Goal: Task Accomplishment & Management: Use online tool/utility

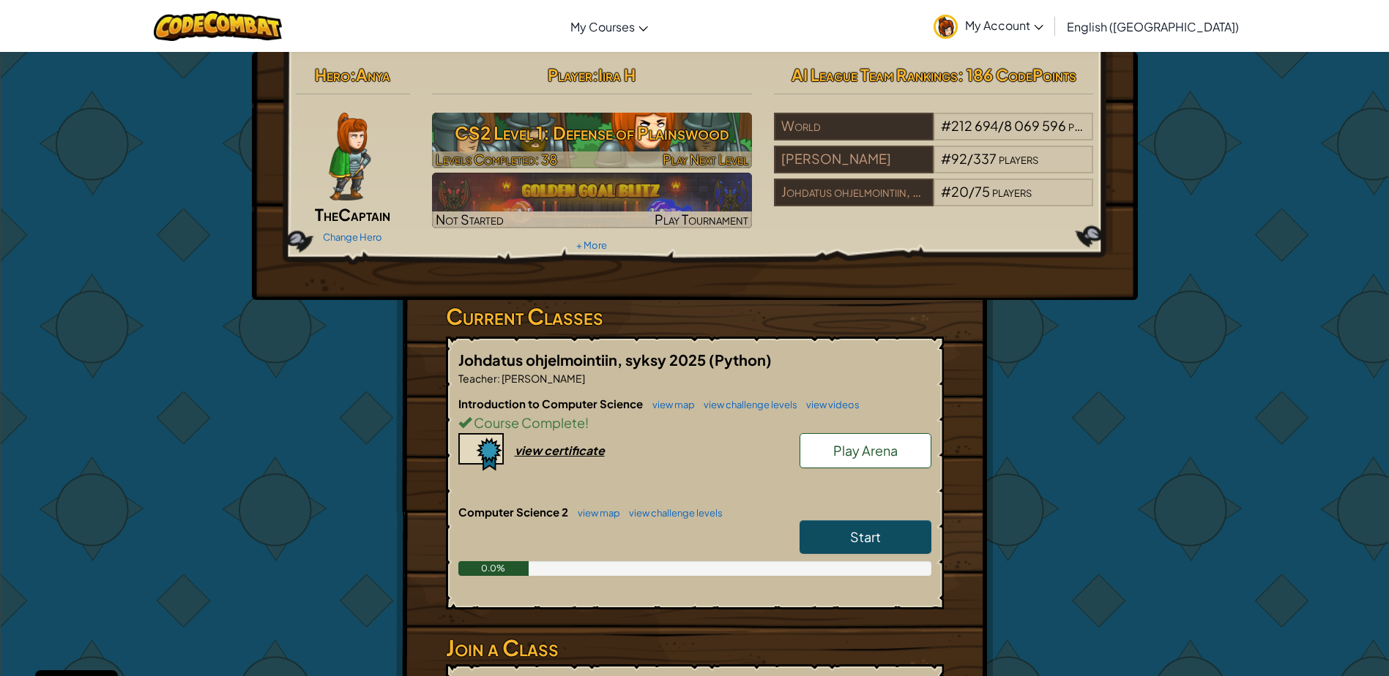
click at [615, 125] on h3 "CS2 Level 1: Defense of Plainswood" at bounding box center [592, 132] width 320 height 33
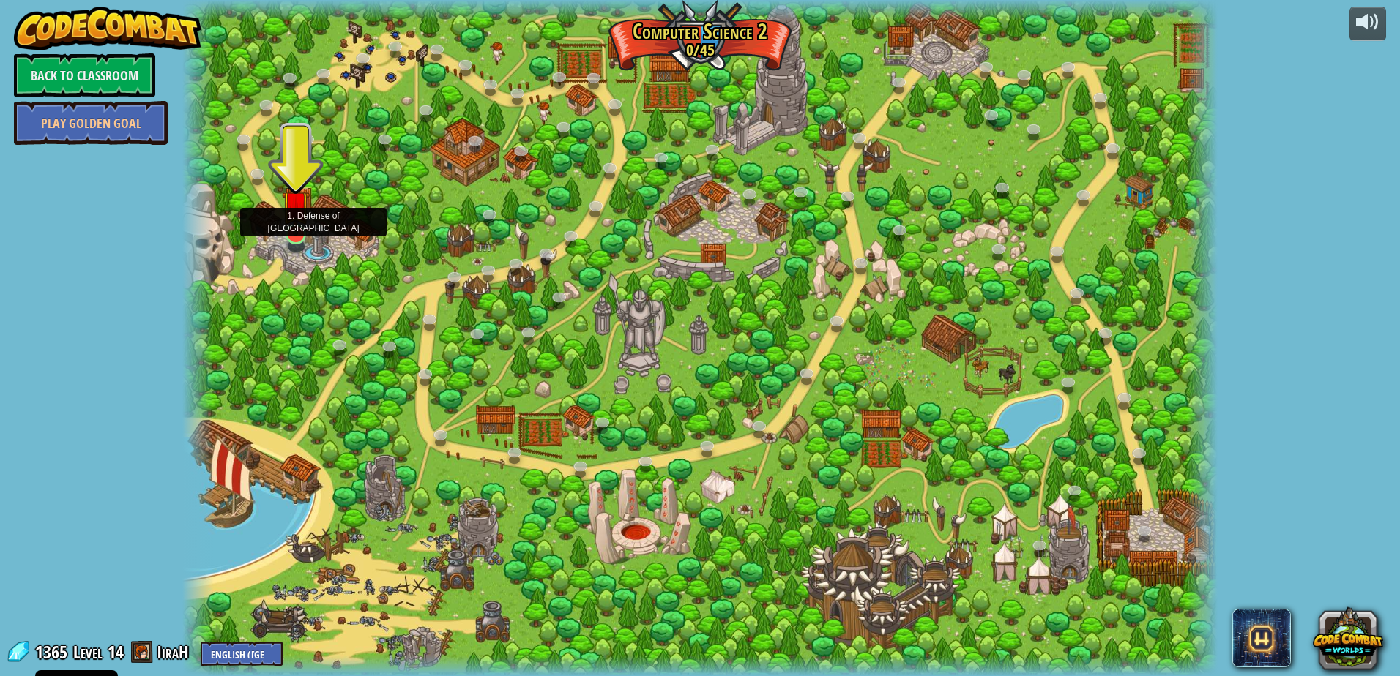
click at [300, 233] on img at bounding box center [296, 205] width 28 height 64
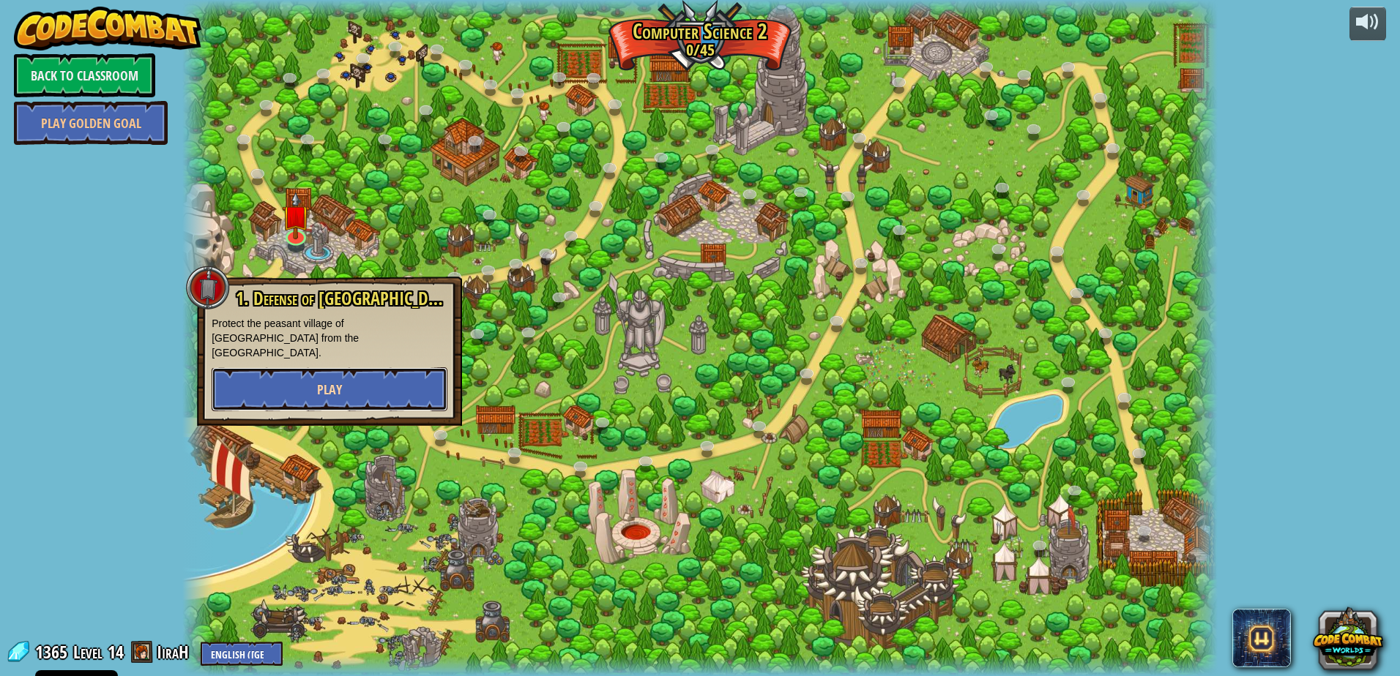
click at [316, 385] on button "Play" at bounding box center [330, 389] width 236 height 44
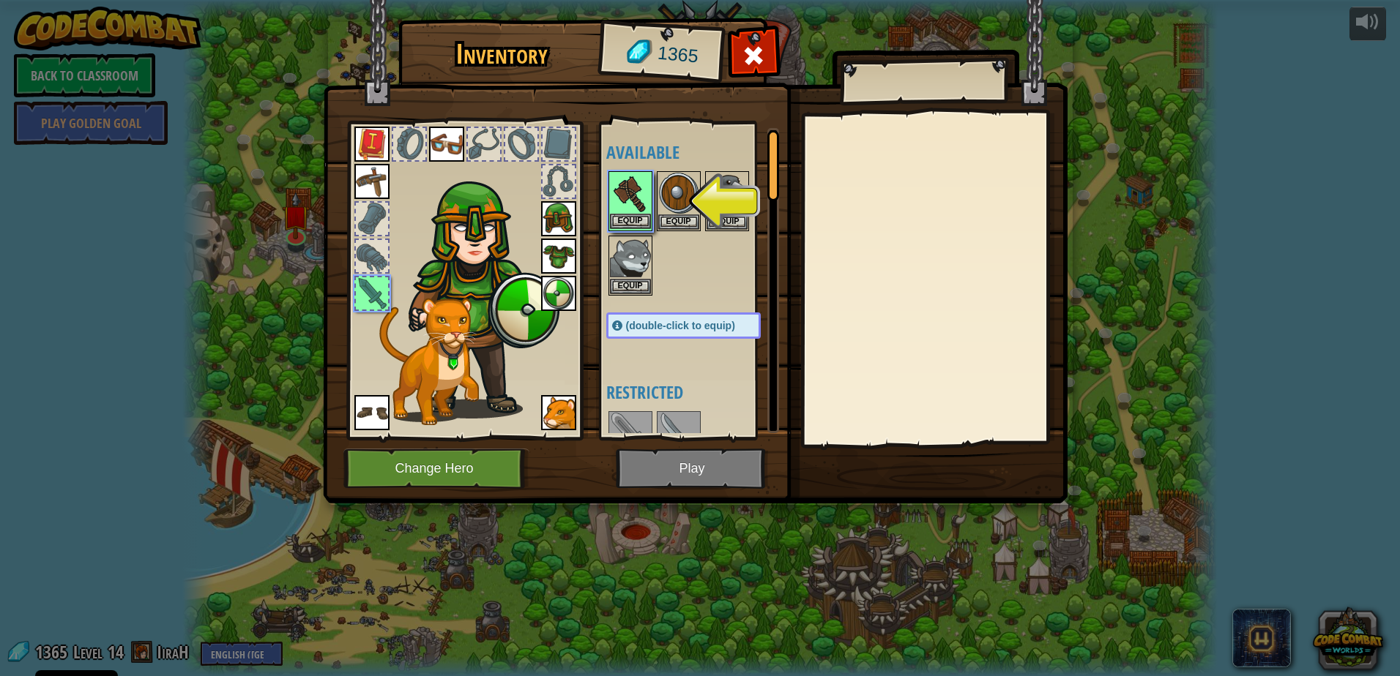
click at [627, 179] on img at bounding box center [630, 193] width 41 height 41
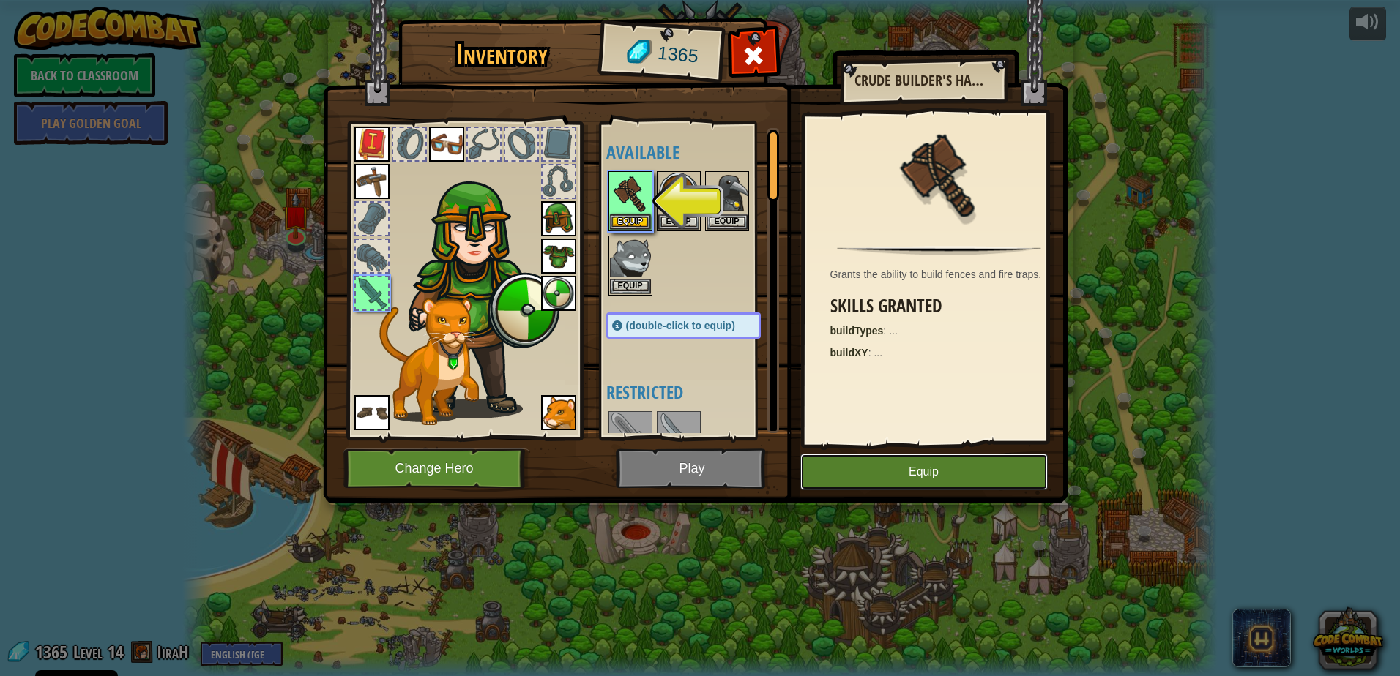
click at [929, 463] on button "Equip" at bounding box center [923, 472] width 247 height 37
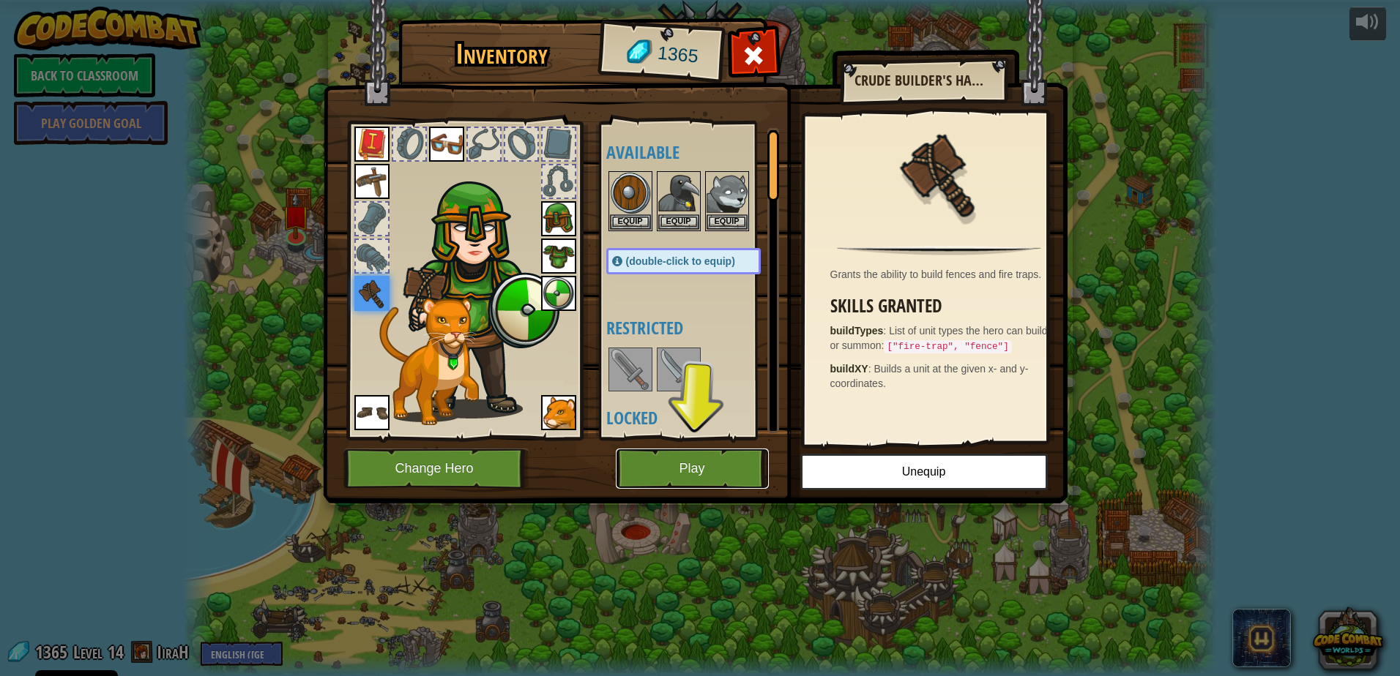
click at [690, 469] on button "Play" at bounding box center [692, 469] width 153 height 40
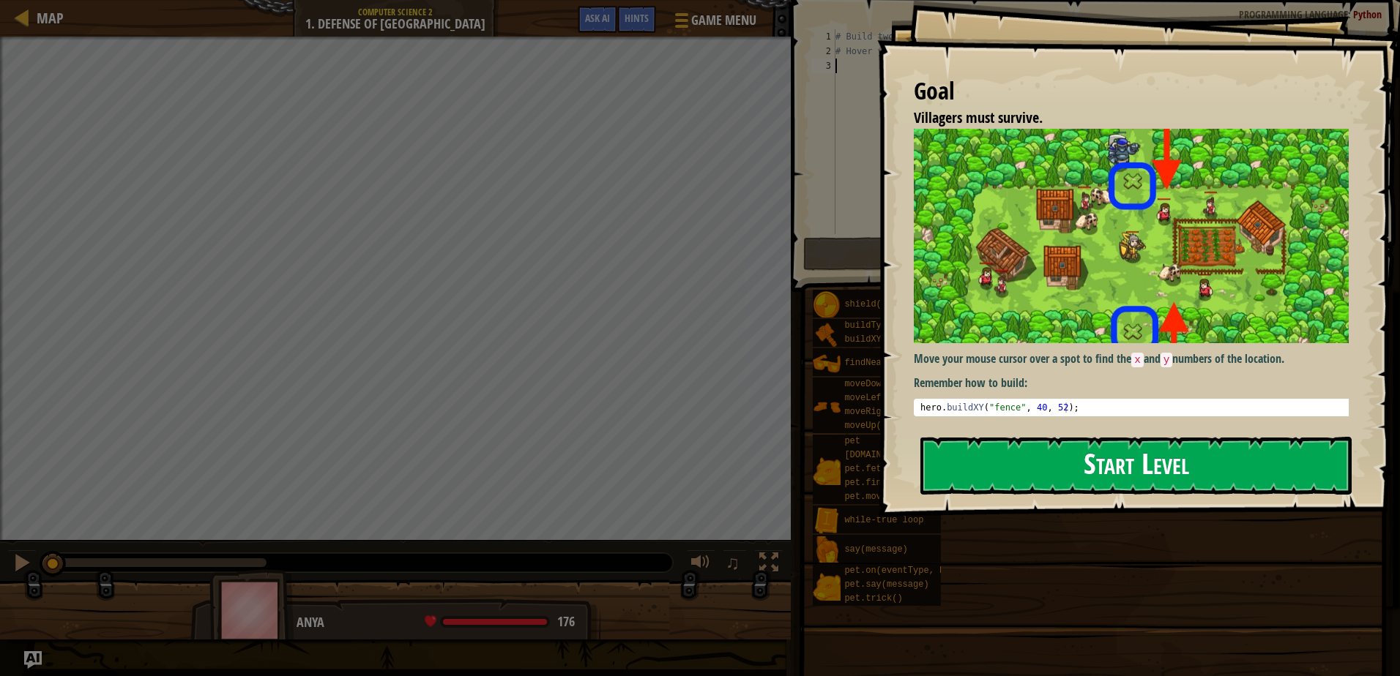
click at [1089, 477] on button "Start Level" at bounding box center [1135, 466] width 431 height 58
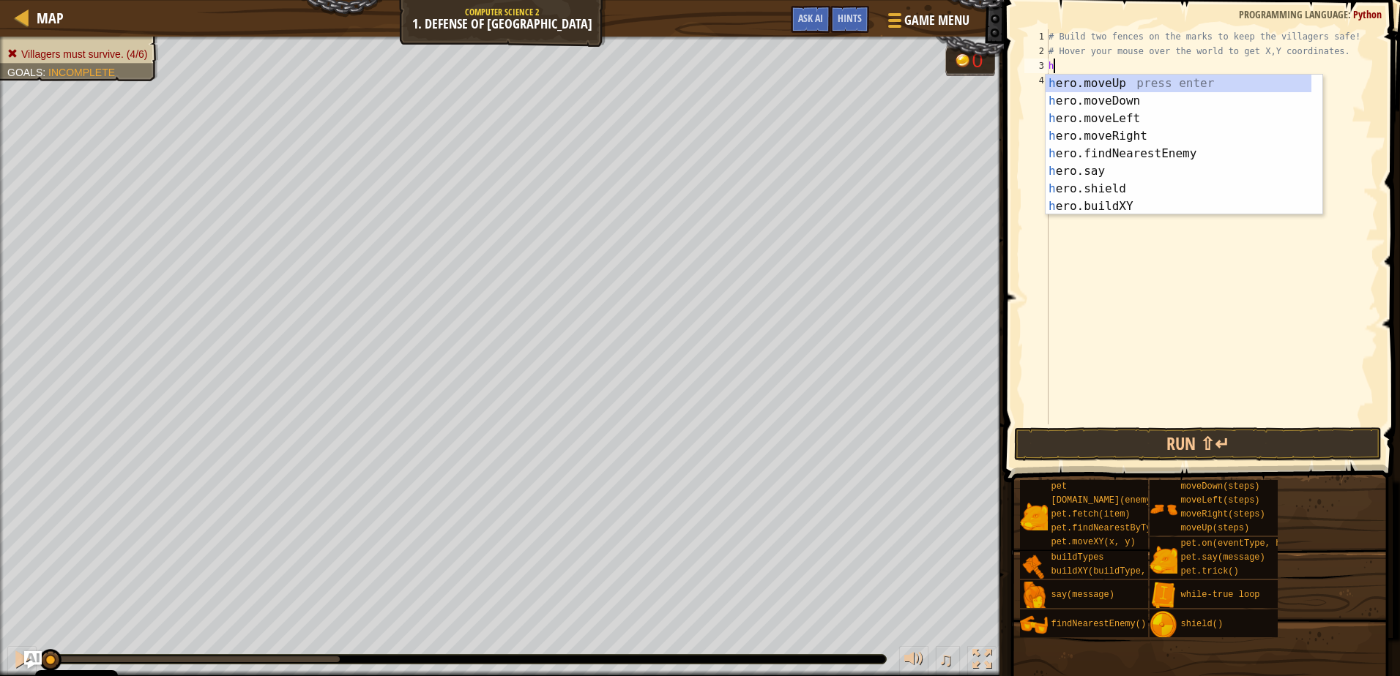
scroll to position [7, 1]
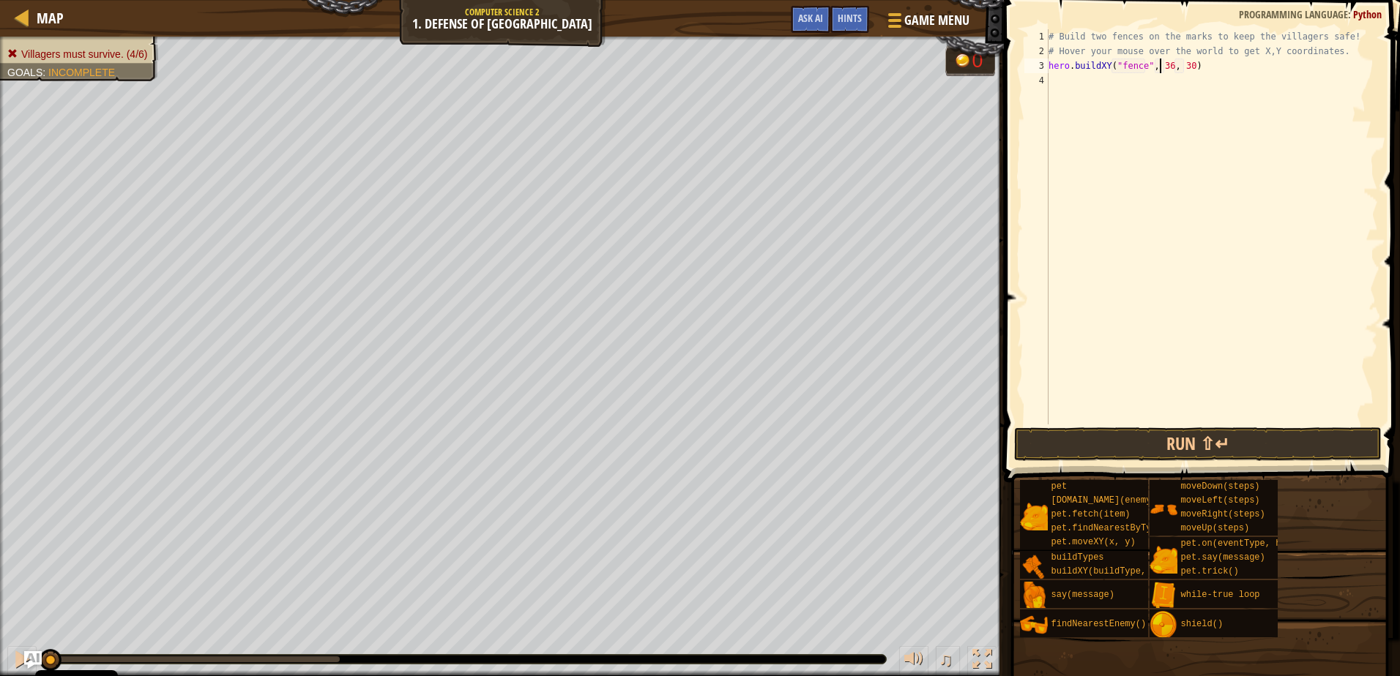
click at [1161, 64] on div "# Build two fences on the marks to keep the villagers safe! # Hover your mouse …" at bounding box center [1211, 241] width 332 height 425
type textarea "hero.buildXY("fence", 40, 52)"
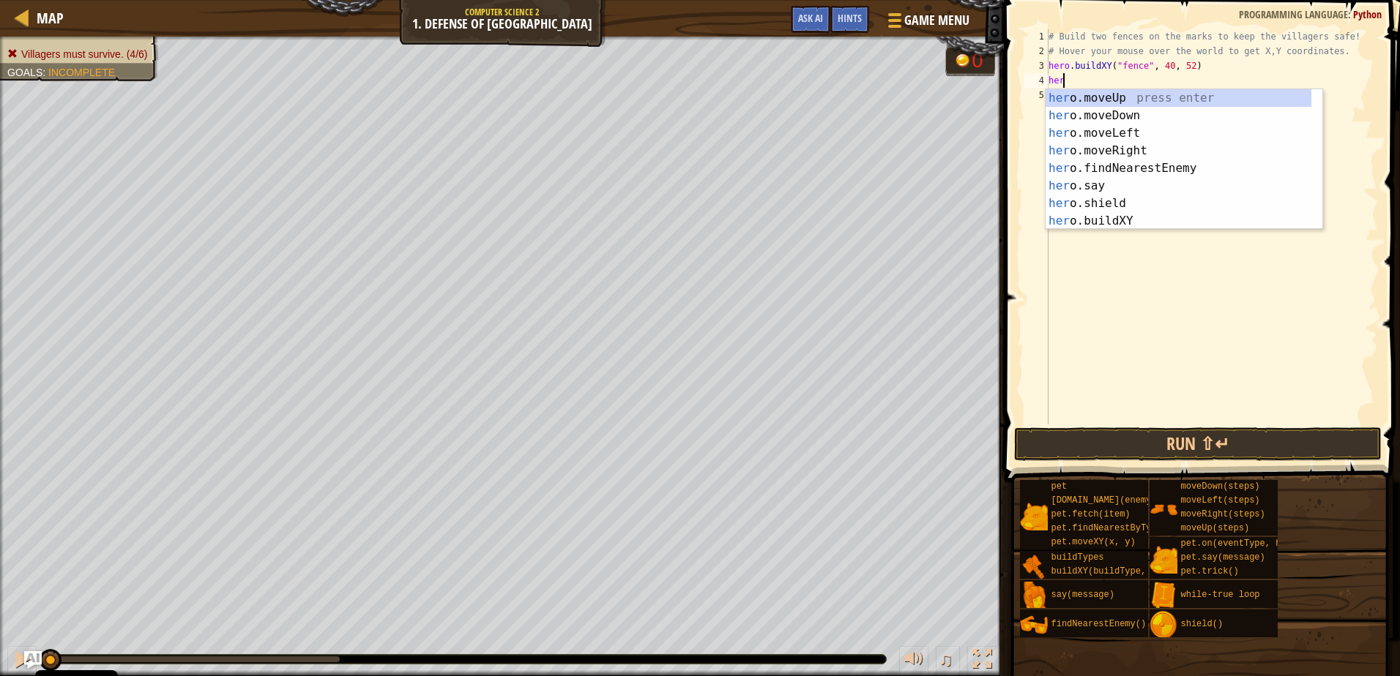
scroll to position [7, 1]
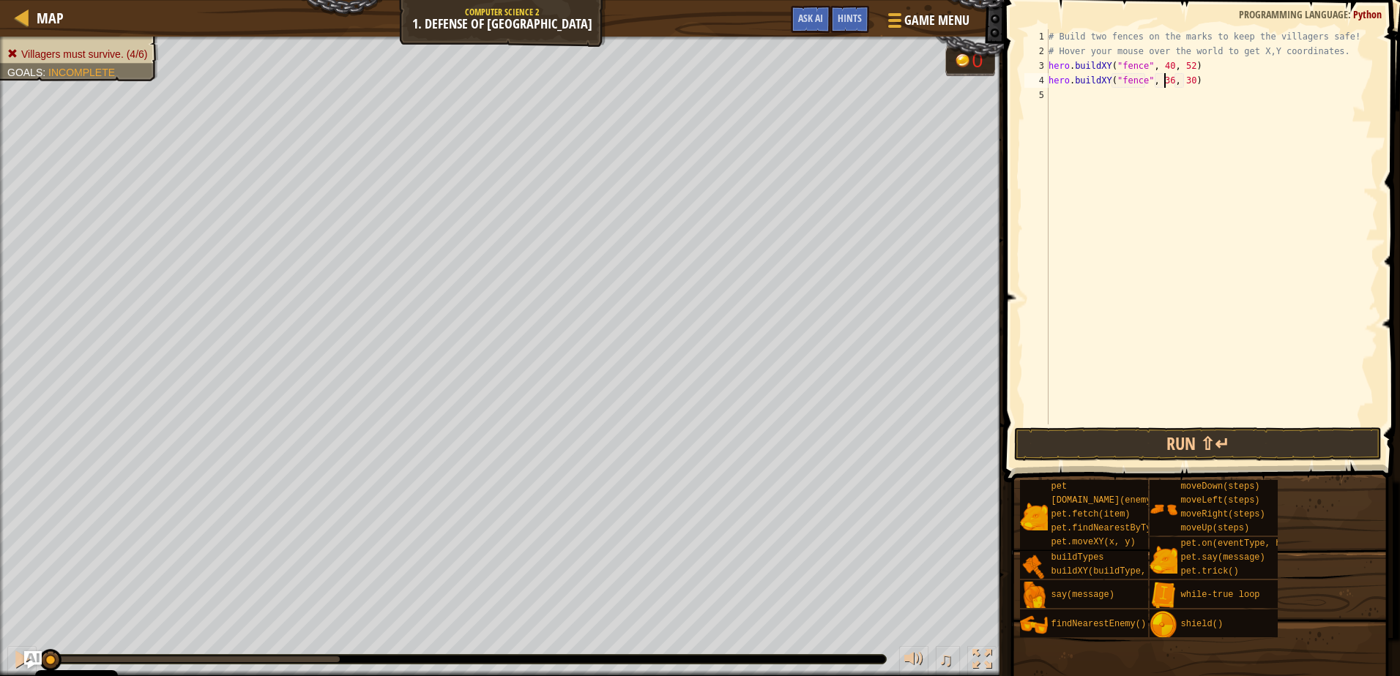
click at [1162, 79] on div "# Build two fences on the marks to keep the villagers safe! # Hover your mouse …" at bounding box center [1211, 241] width 332 height 425
type textarea "hero.buildXY("fence", 40, 20)"
click at [1178, 445] on button "Run ⇧↵" at bounding box center [1197, 445] width 367 height 34
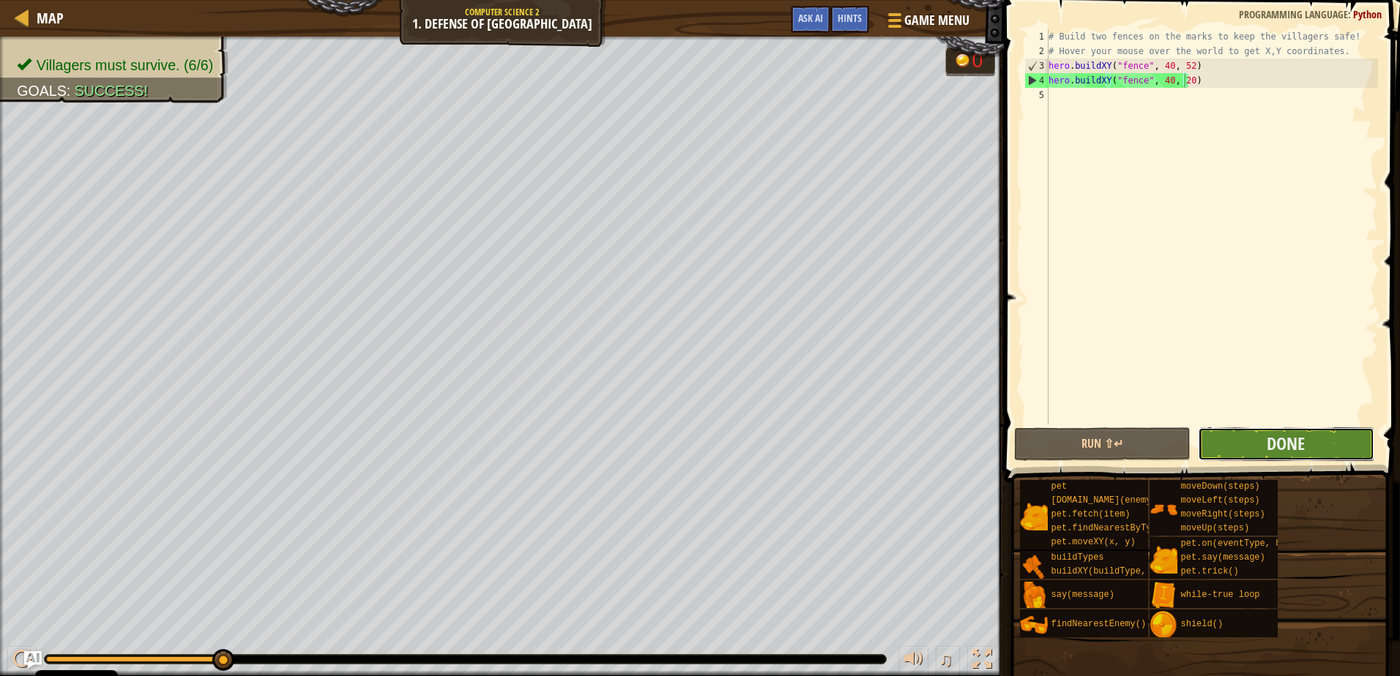
click at [1321, 435] on button "Done" at bounding box center [1286, 445] width 176 height 34
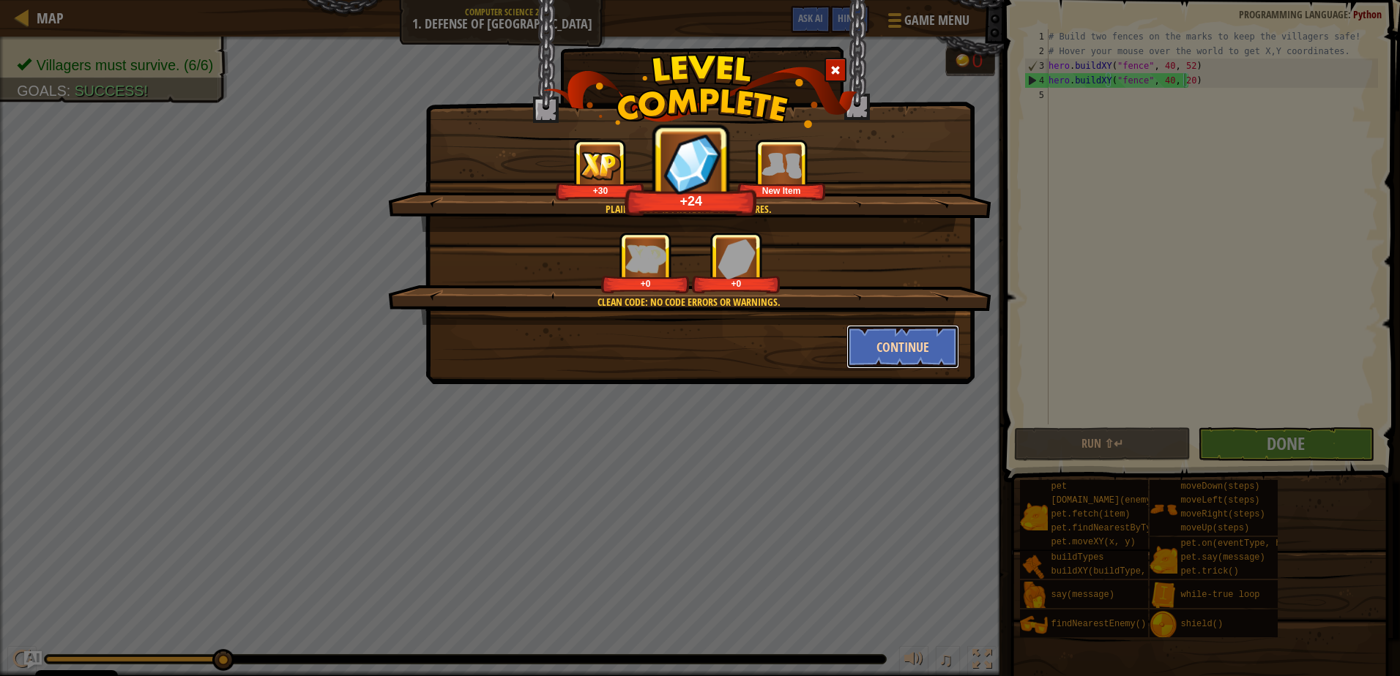
click at [929, 335] on button "Continue" at bounding box center [902, 347] width 113 height 44
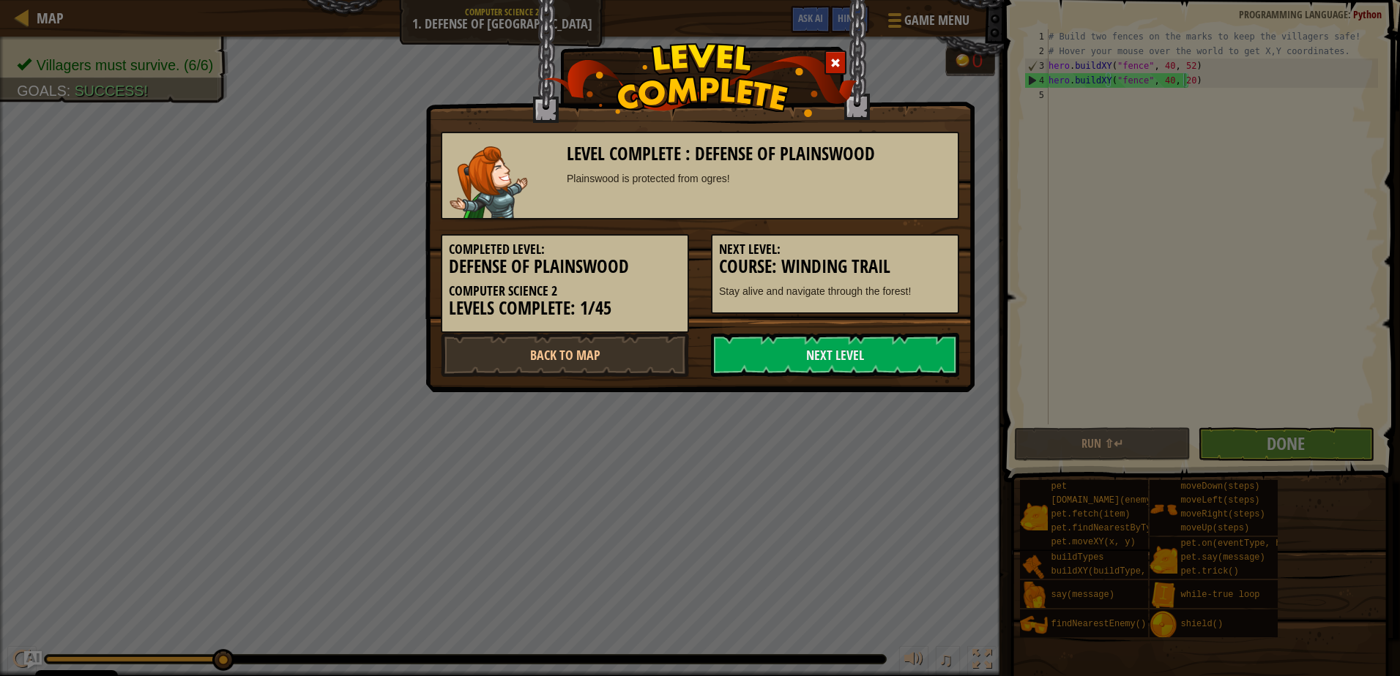
click at [929, 335] on link "Next Level" at bounding box center [835, 355] width 248 height 44
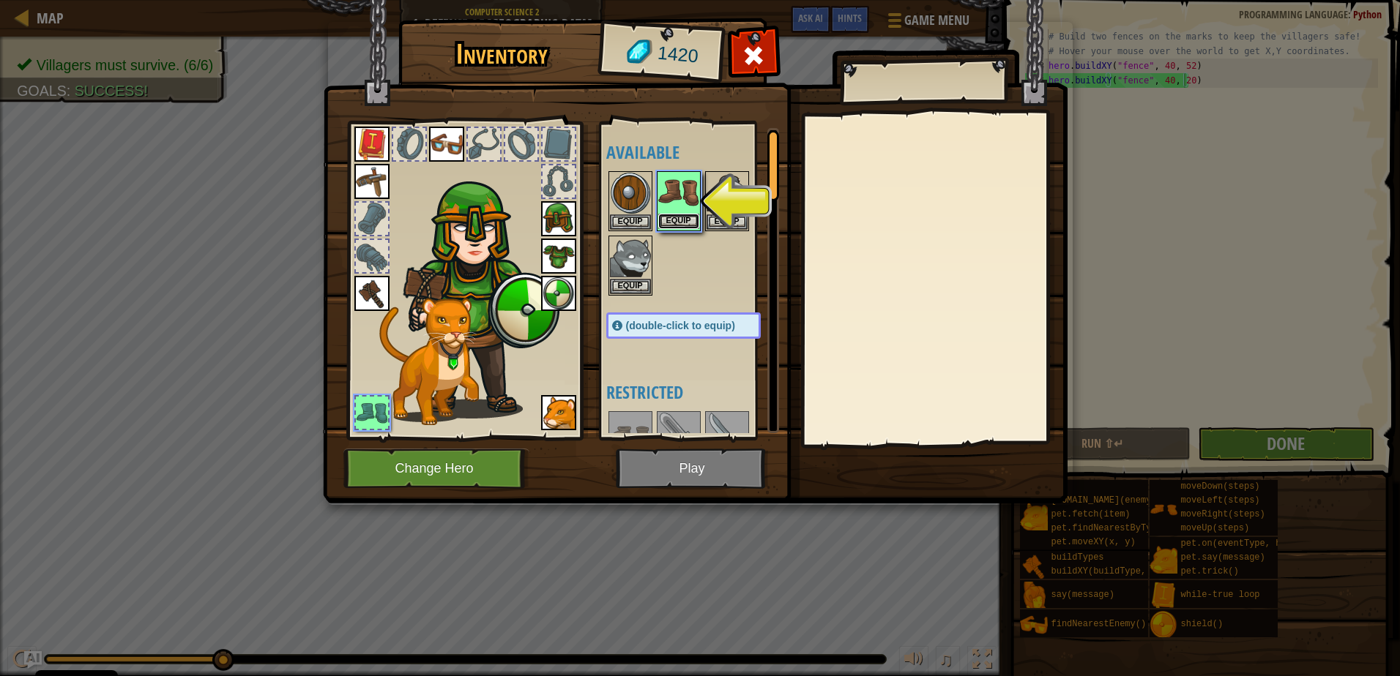
click at [679, 217] on button "Equip" at bounding box center [678, 221] width 41 height 15
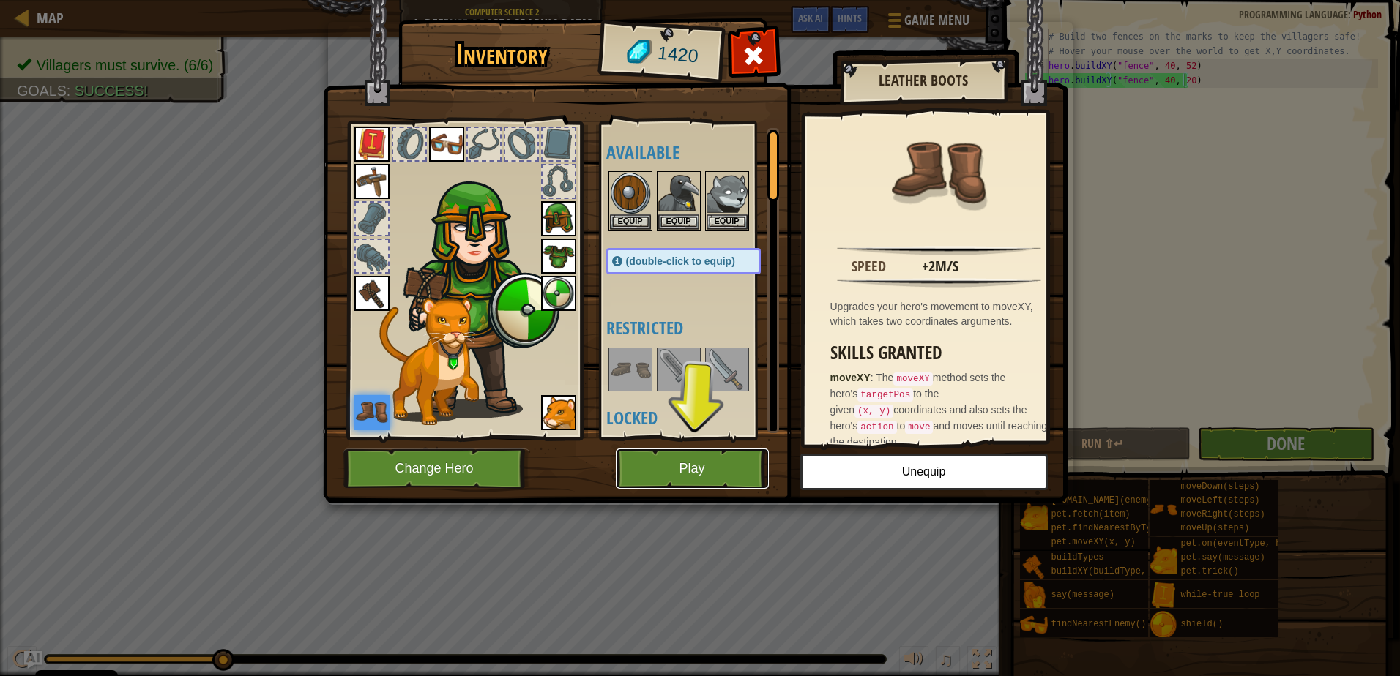
click at [695, 466] on button "Play" at bounding box center [692, 469] width 153 height 40
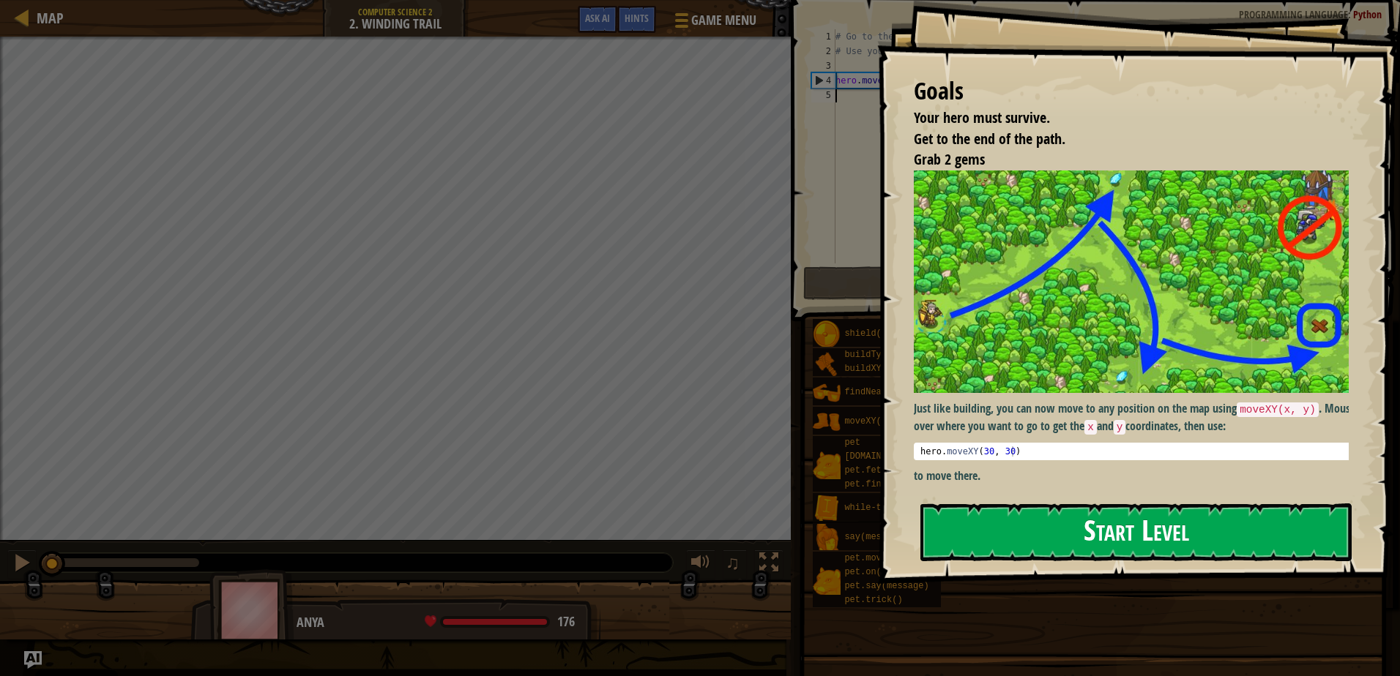
click at [1127, 531] on button "Start Level" at bounding box center [1135, 533] width 431 height 58
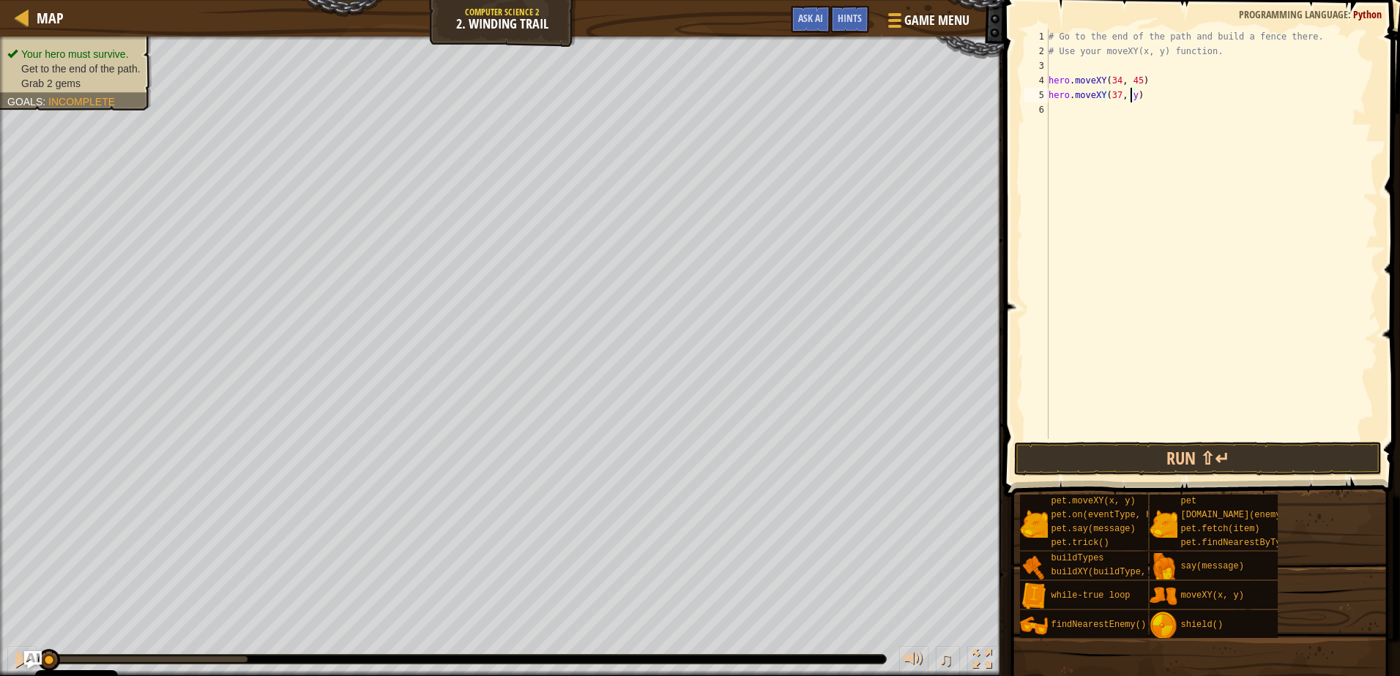
scroll to position [7, 7]
type textarea "hero.moveXY(37, 13)"
click at [1141, 75] on div "# Go to the end of the path and build a fence there. # Use your moveXY(x, y) fu…" at bounding box center [1211, 248] width 332 height 439
type textarea "hero.moveXY(34, 45)"
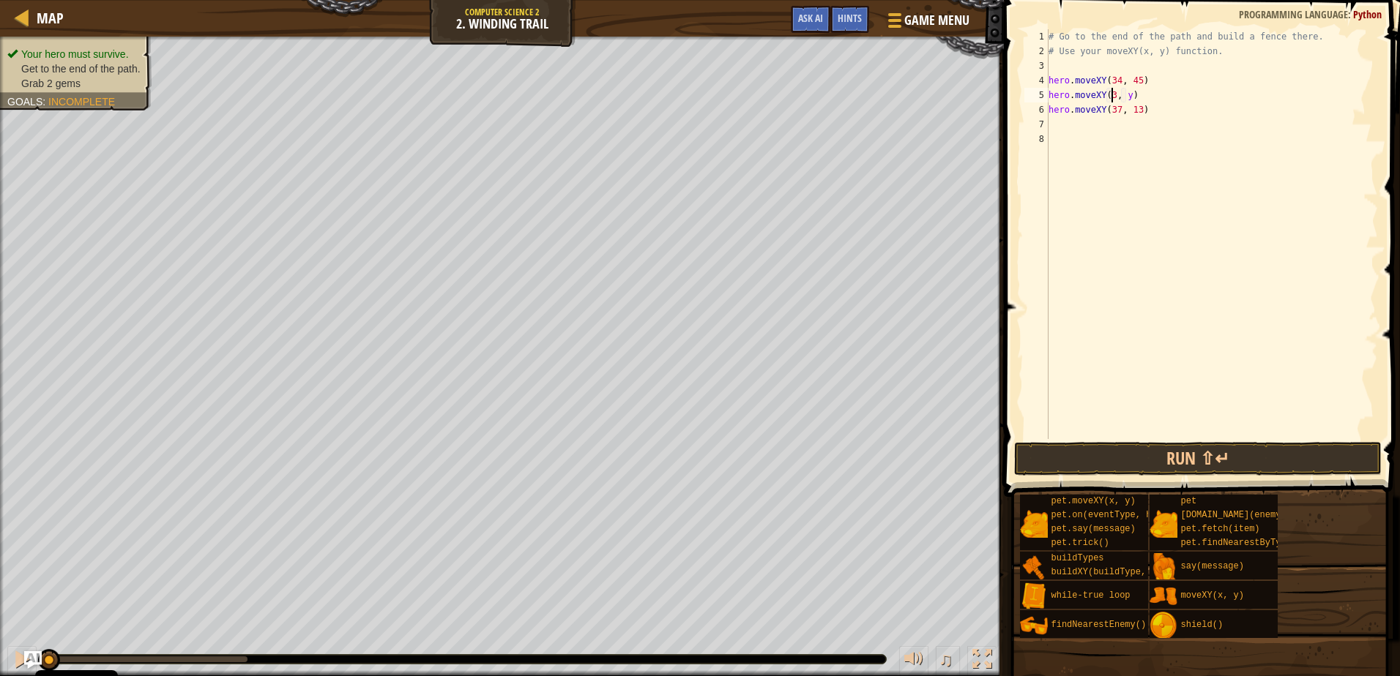
scroll to position [7, 6]
type textarea "hero.moveXY(36,60)"
click at [1206, 117] on div "# Go to the end of the path and build a fence there. # Use your moveXY(x, y) fu…" at bounding box center [1211, 248] width 332 height 439
click at [1171, 458] on button "Run ⇧↵" at bounding box center [1197, 459] width 367 height 34
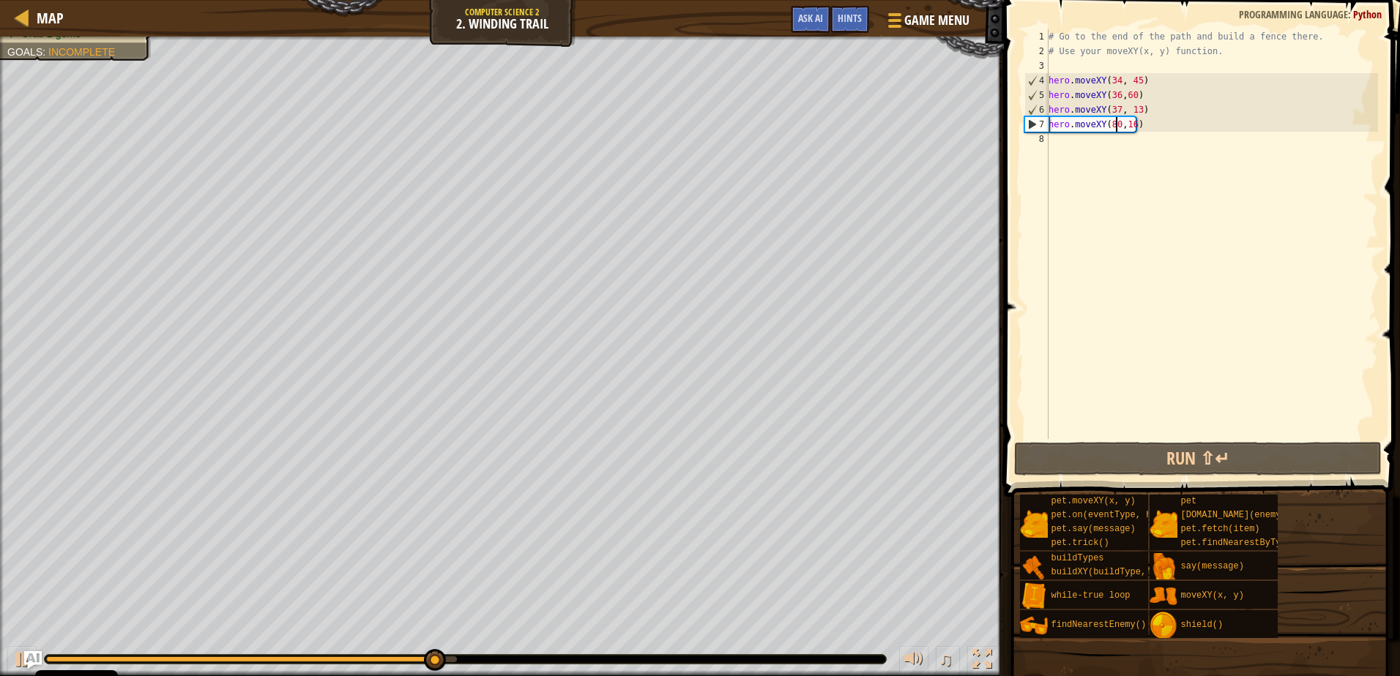
click at [1116, 124] on div "# Go to the end of the path and build a fence there. # Use your moveXY(x, y) fu…" at bounding box center [1211, 248] width 332 height 439
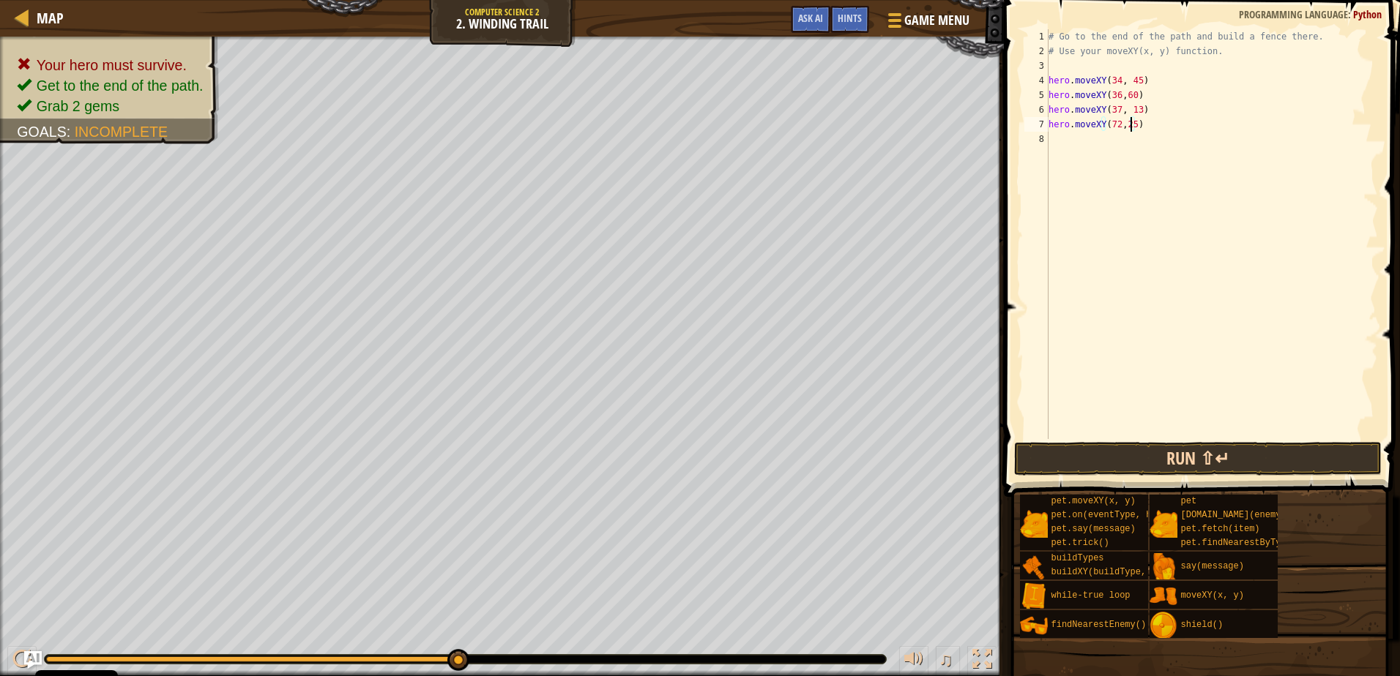
type textarea "hero.moveXY(72,25)"
click at [1199, 454] on button "Run ⇧↵" at bounding box center [1197, 459] width 367 height 34
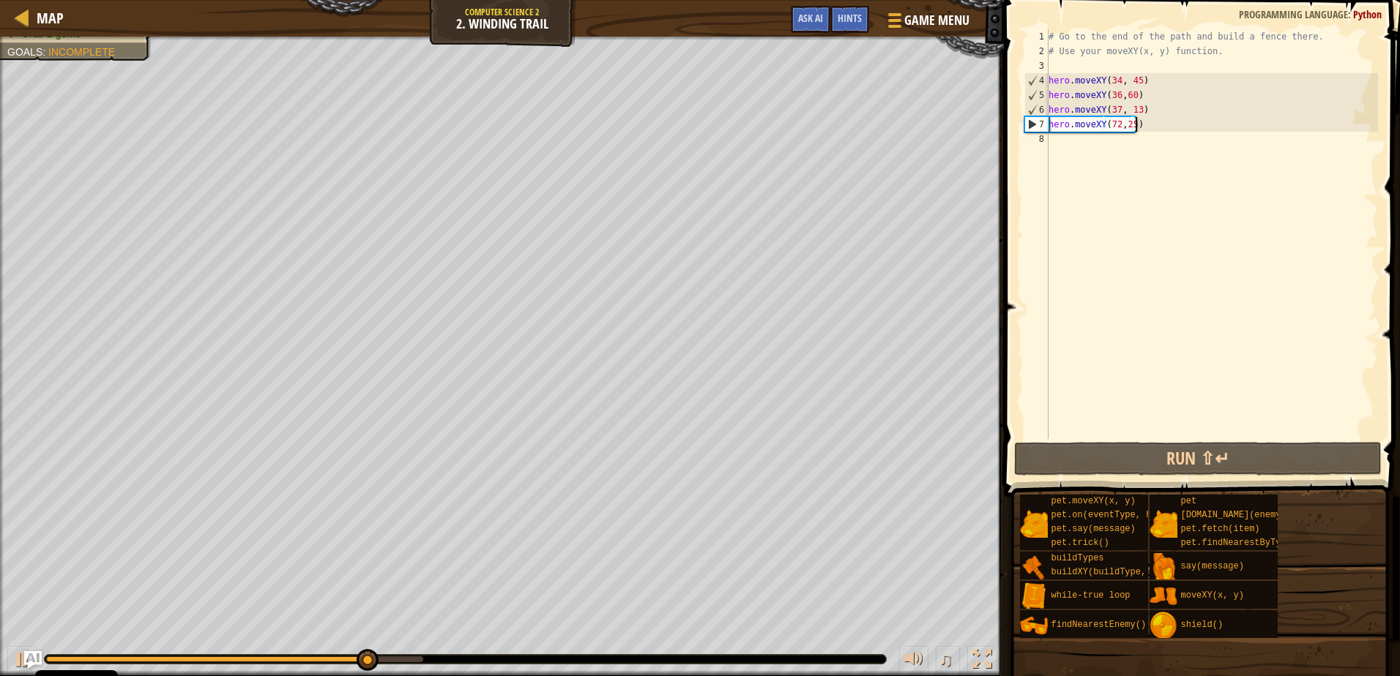
click at [1146, 127] on div "# Go to the end of the path and build a fence there. # Use your moveXY(x, y) fu…" at bounding box center [1211, 248] width 332 height 439
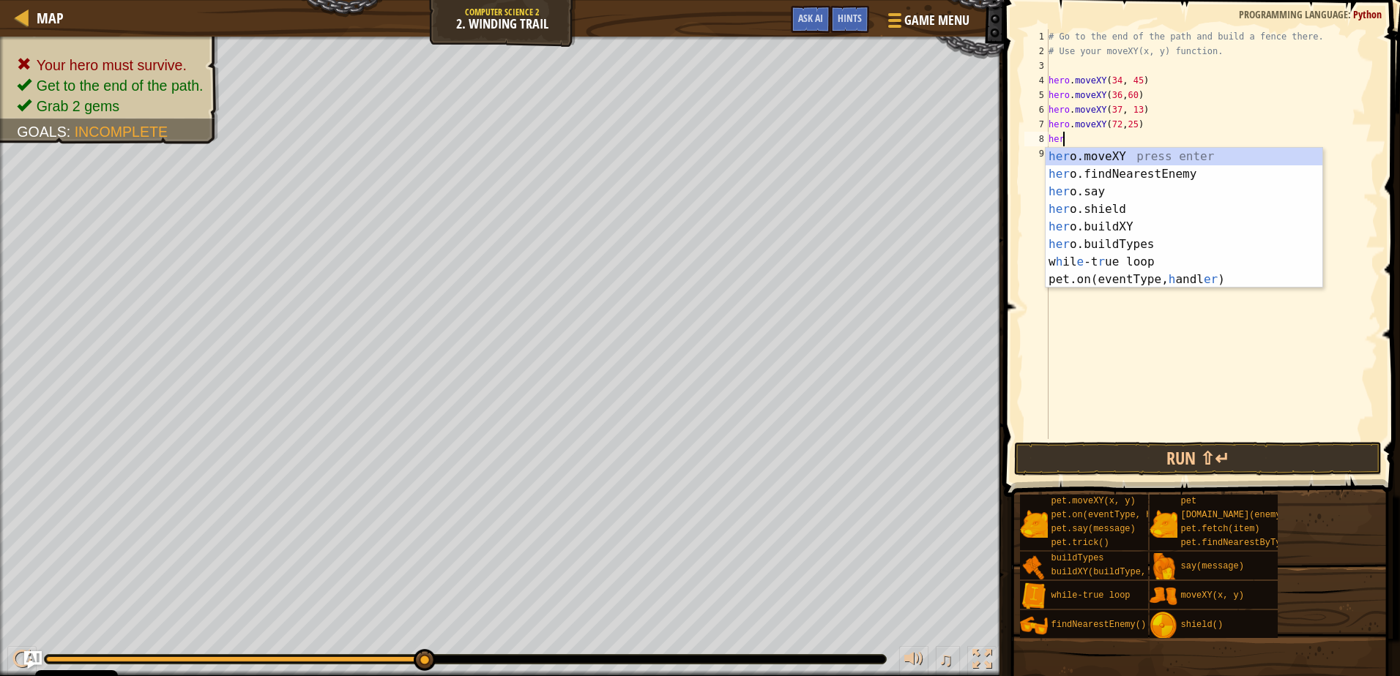
scroll to position [7, 0]
type textarea "h"
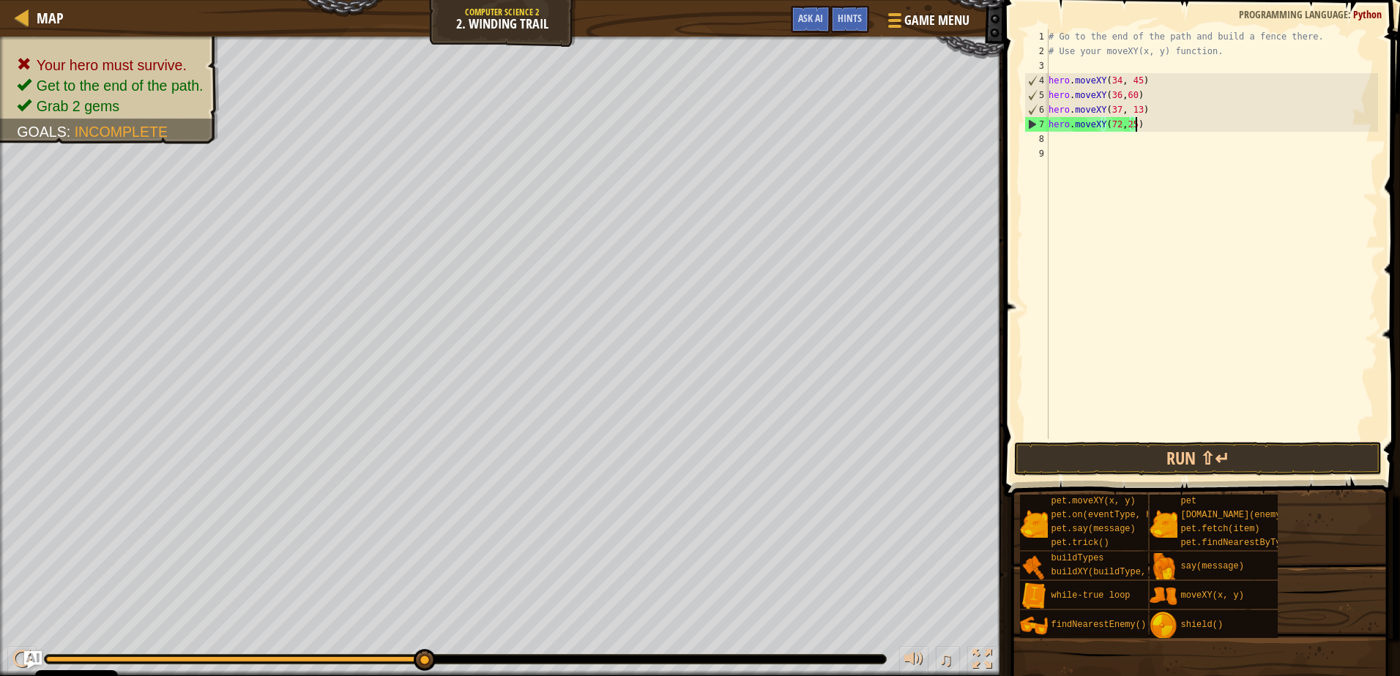
click at [1135, 126] on div "# Go to the end of the path and build a fence there. # Use your moveXY(x, y) fu…" at bounding box center [1211, 248] width 332 height 439
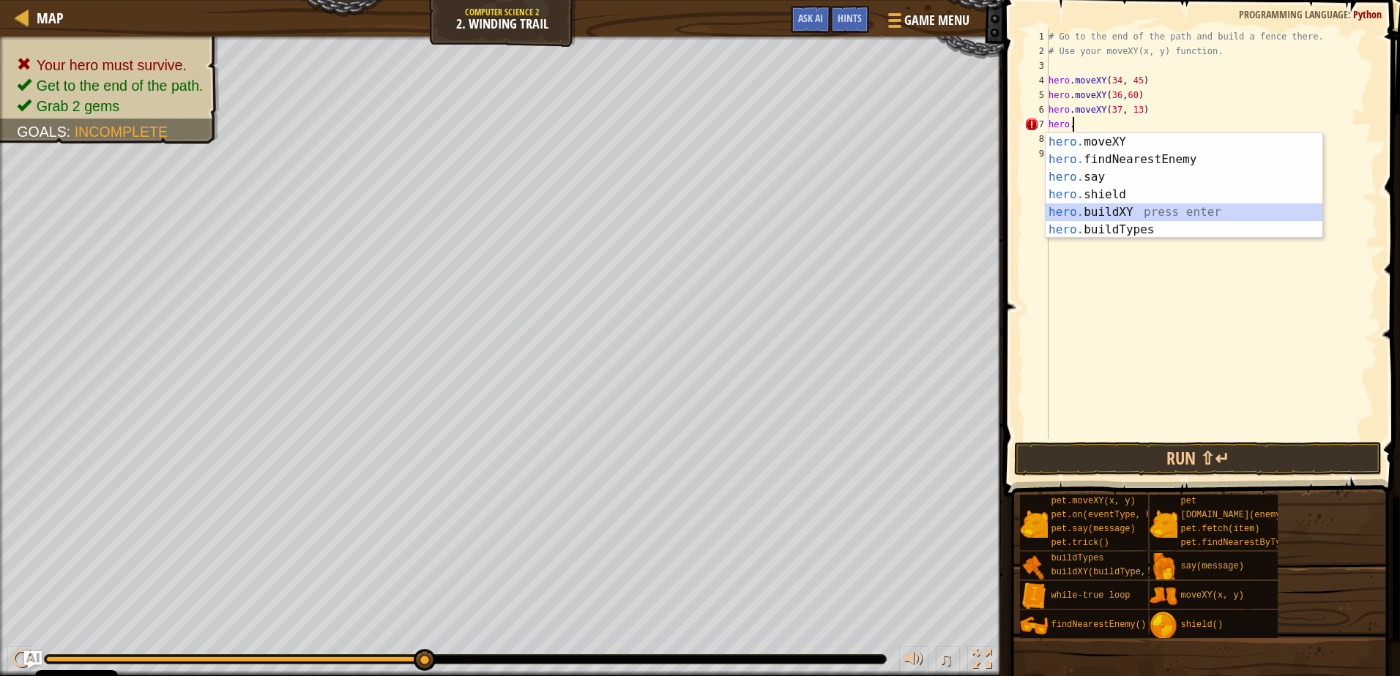
click at [1120, 217] on div "hero. moveXY press enter hero. findNearestEnemy press enter hero. say press ent…" at bounding box center [1183, 203] width 277 height 141
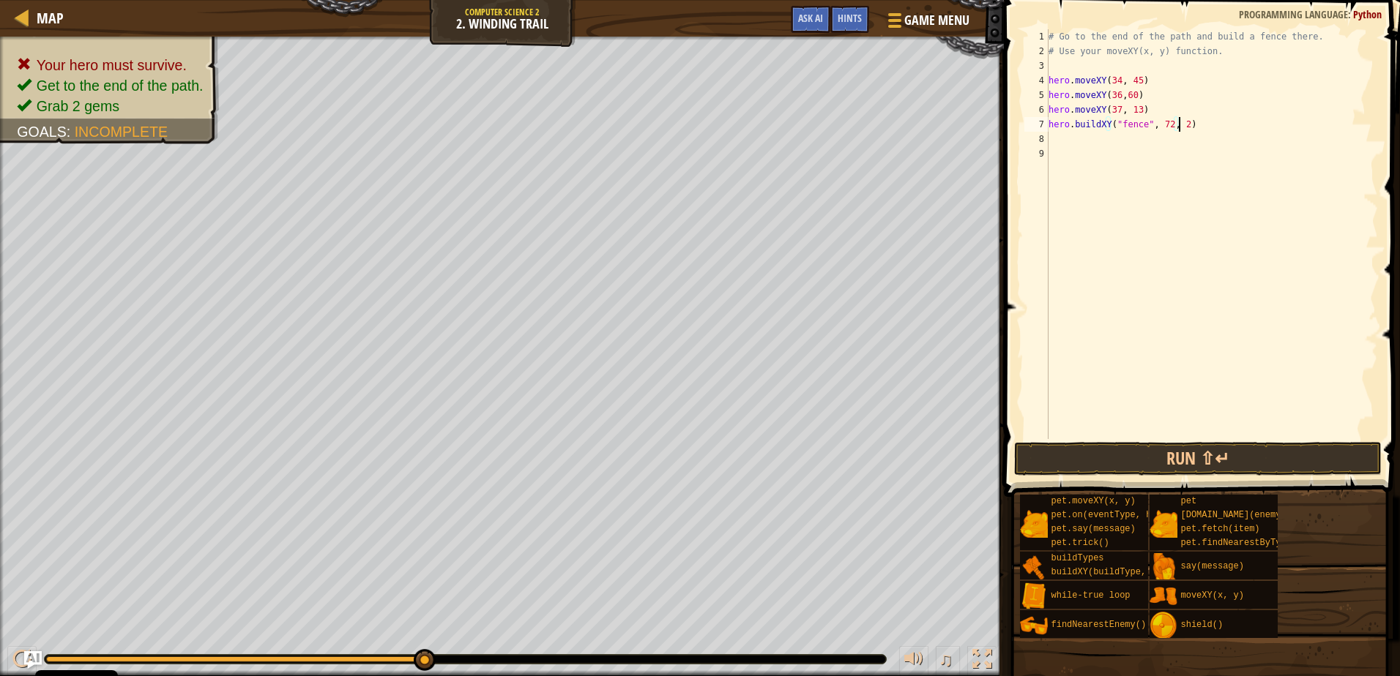
scroll to position [7, 11]
type textarea "hero.buildXY("fence", 72, 25)"
click at [1186, 452] on button "Run ⇧↵" at bounding box center [1197, 459] width 367 height 34
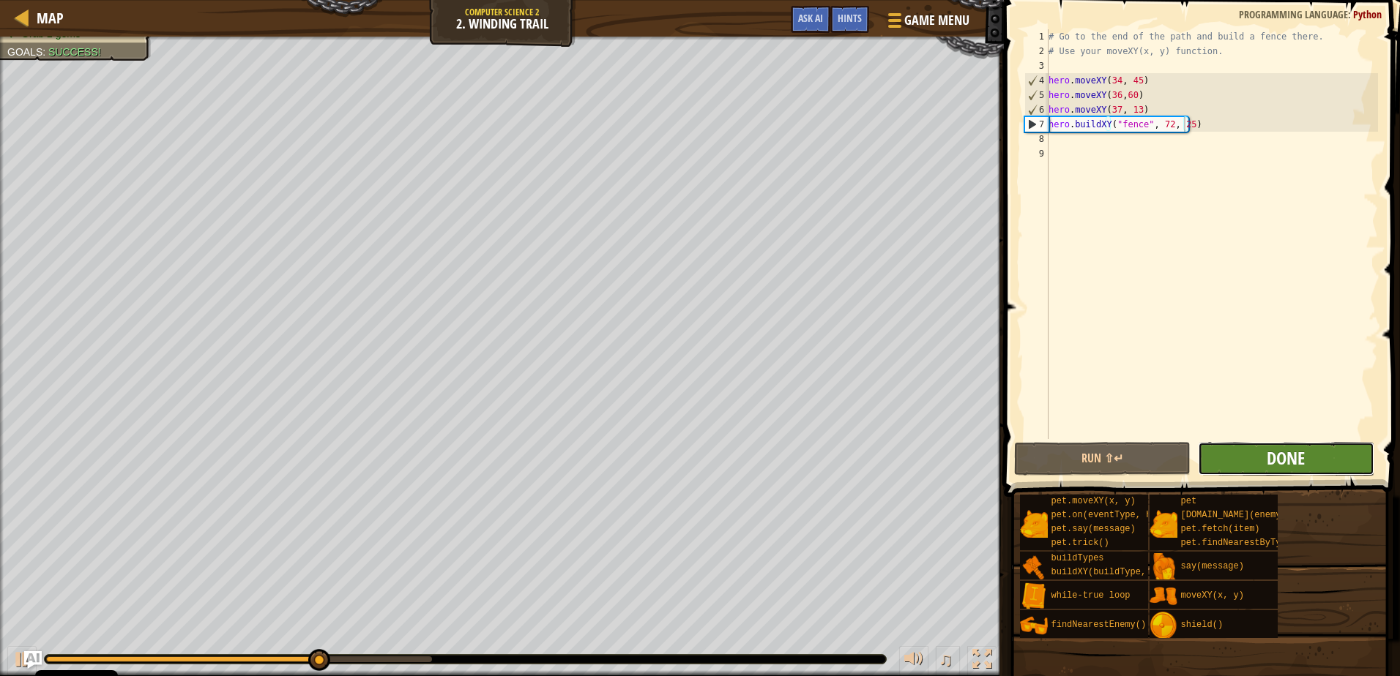
click at [1298, 455] on span "Done" at bounding box center [1285, 458] width 38 height 23
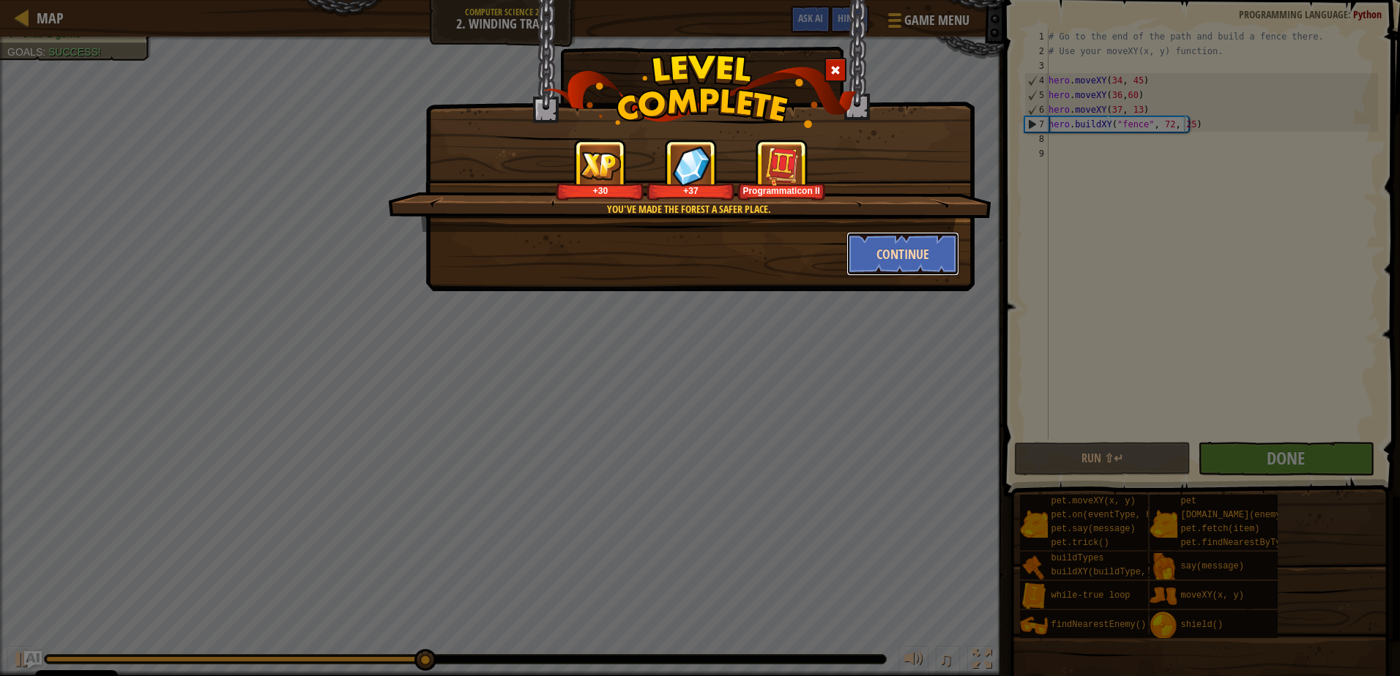
click at [901, 258] on button "Continue" at bounding box center [902, 254] width 113 height 44
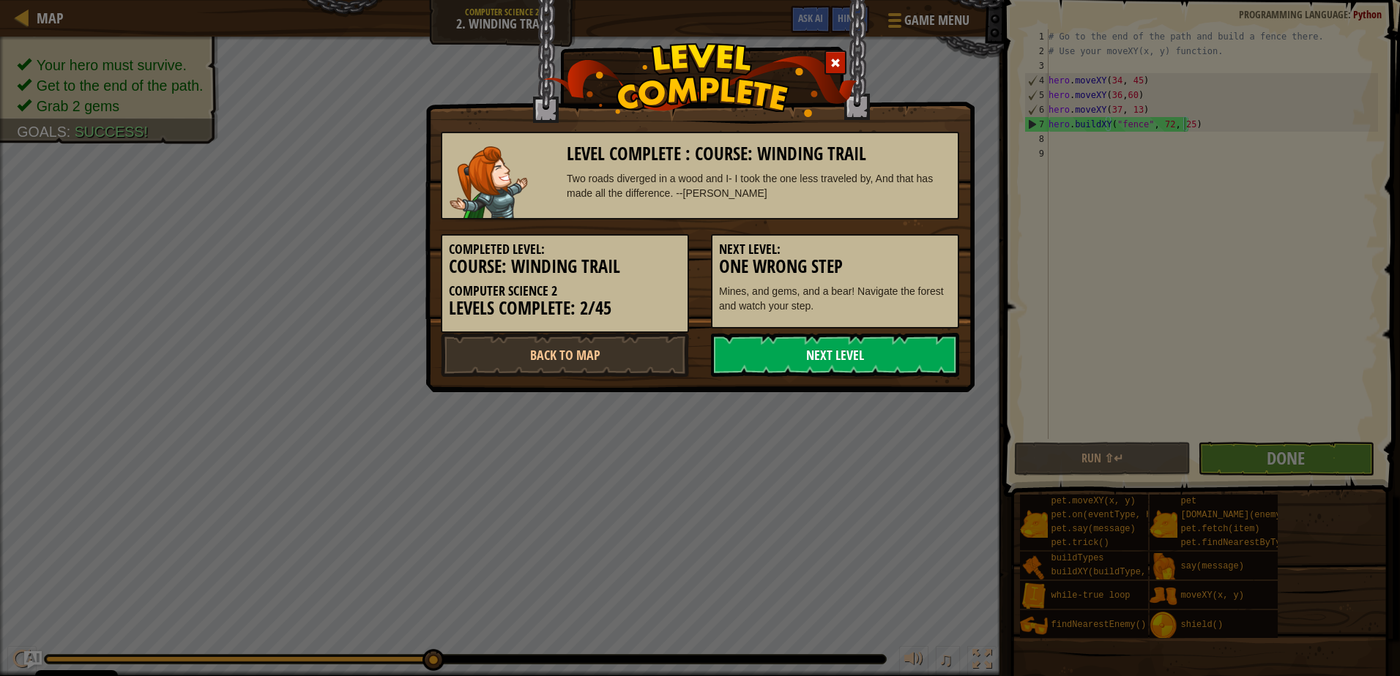
click at [855, 351] on link "Next Level" at bounding box center [835, 355] width 248 height 44
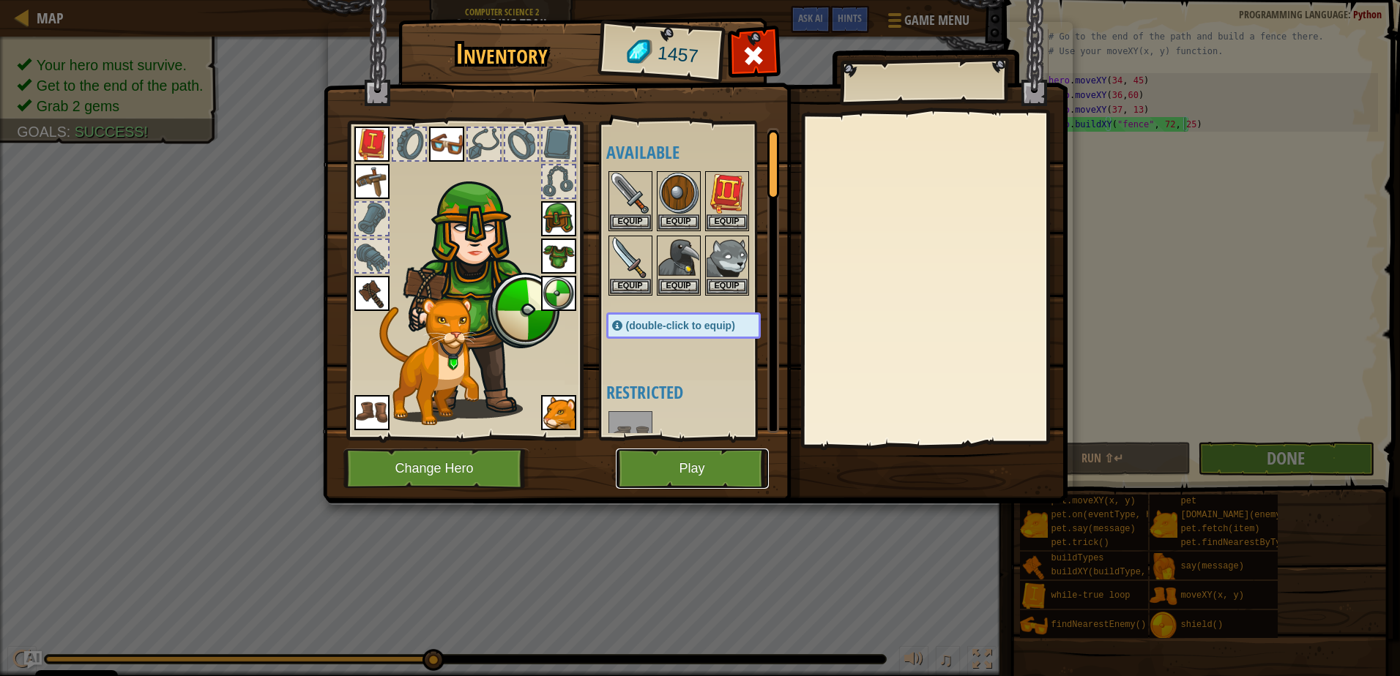
click at [693, 466] on button "Play" at bounding box center [692, 469] width 153 height 40
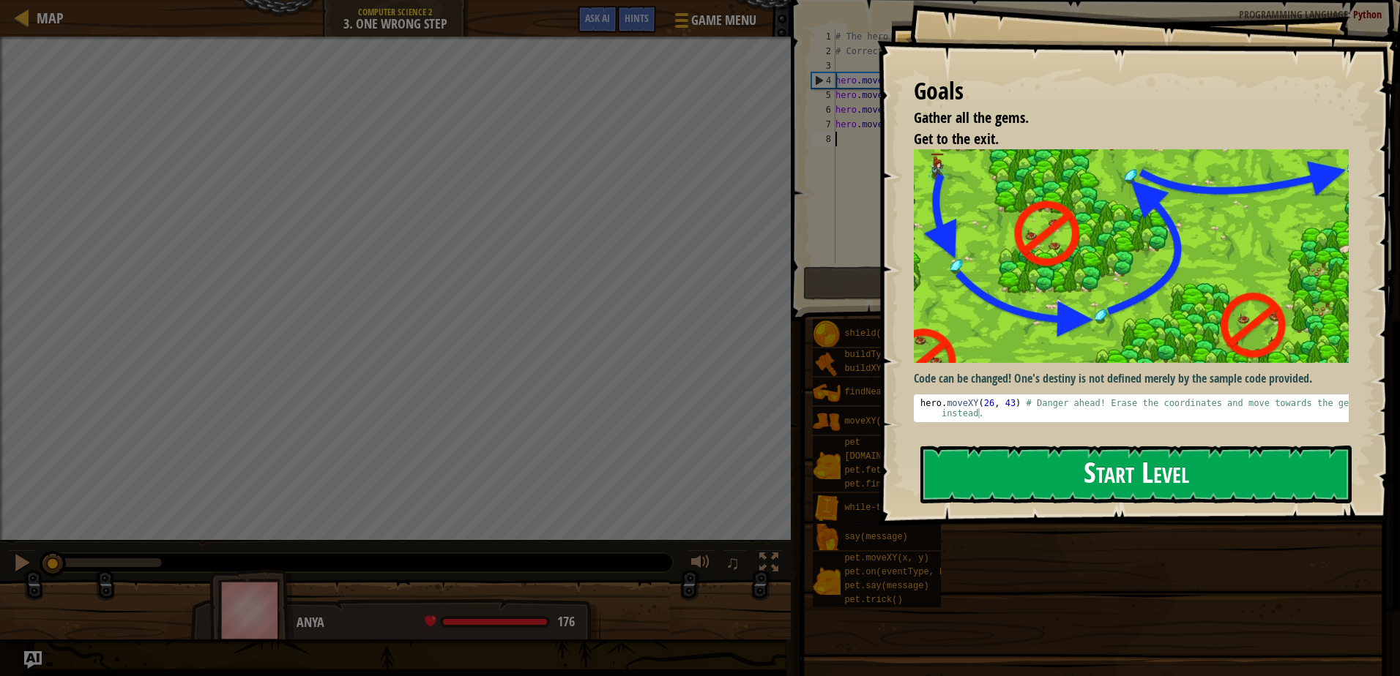
click at [1164, 469] on button "Start Level" at bounding box center [1135, 475] width 431 height 58
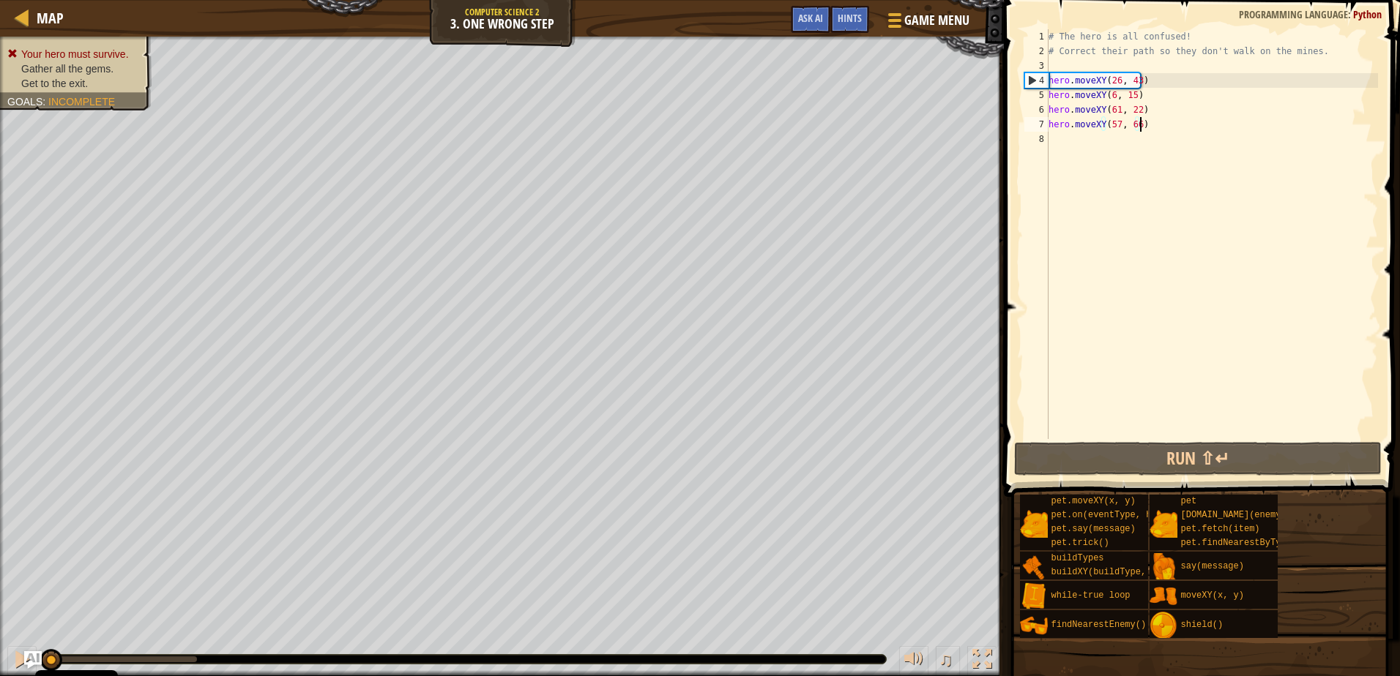
click at [1161, 122] on div "# The hero is all confused! # Correct their path so they don't walk on the mine…" at bounding box center [1211, 248] width 332 height 439
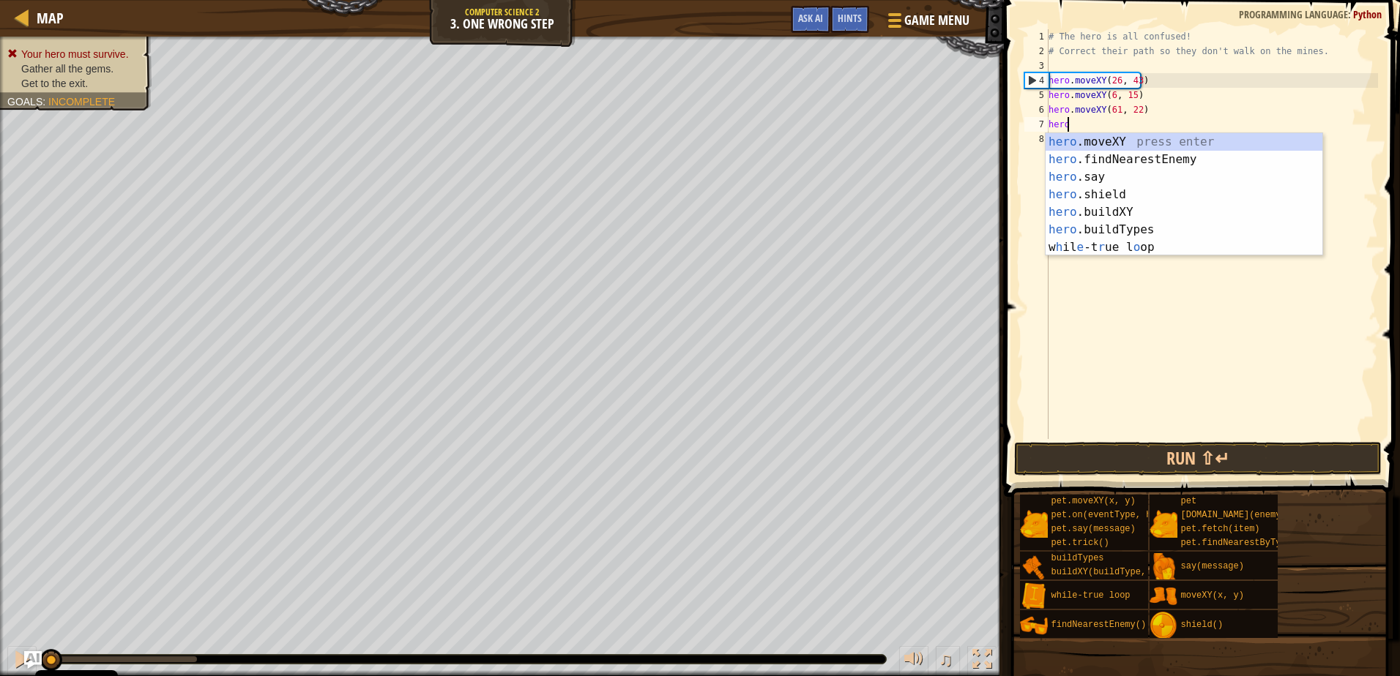
type textarea "h"
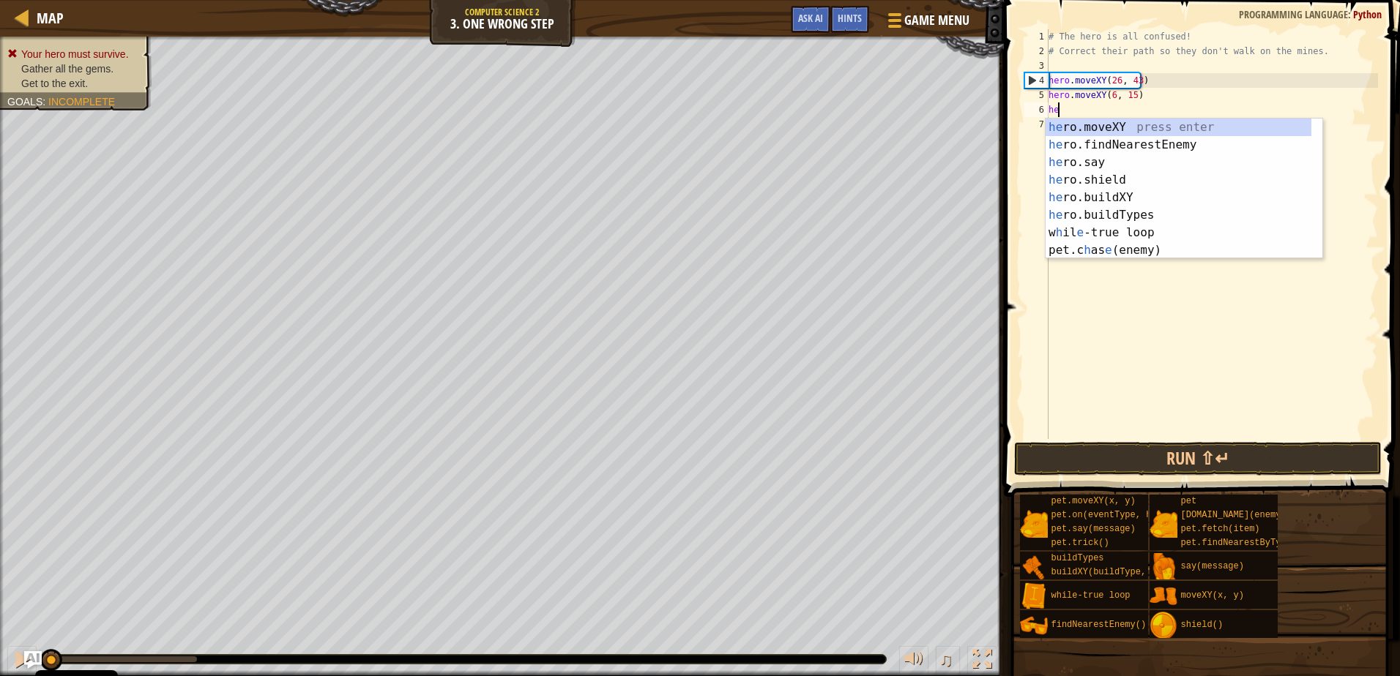
type textarea "h"
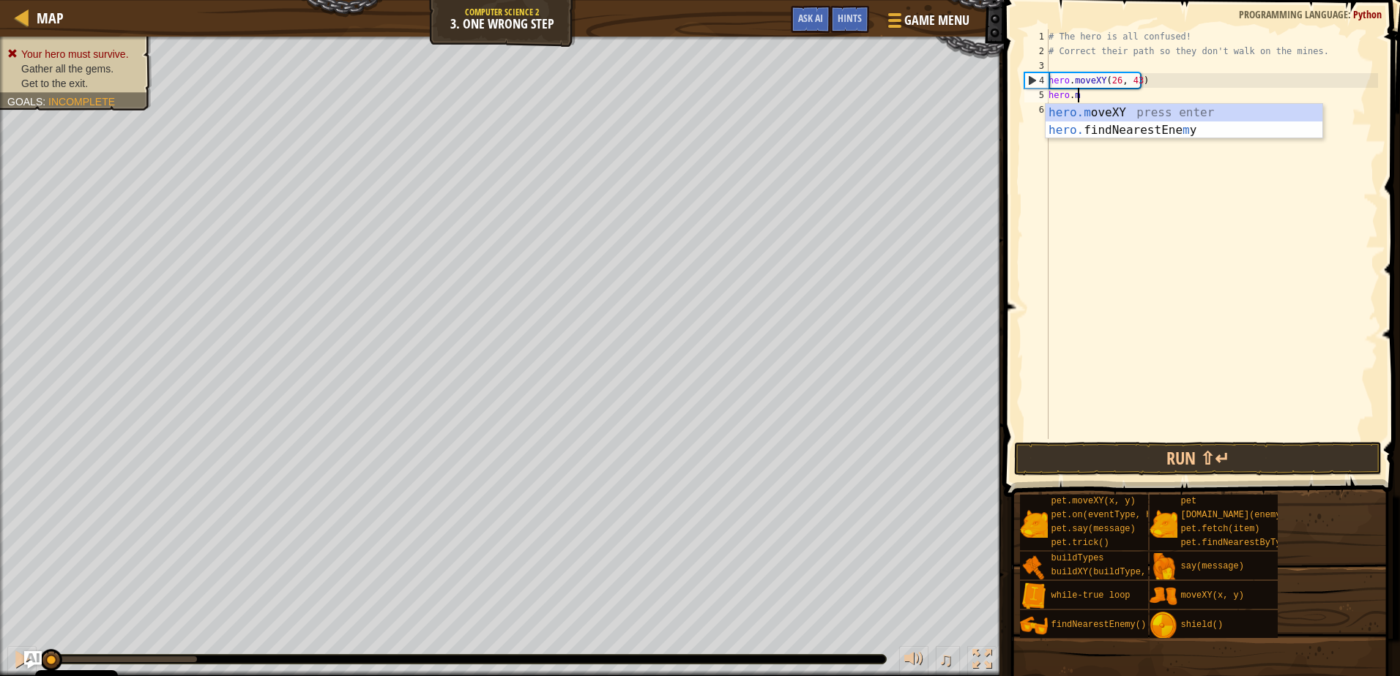
type textarea "h"
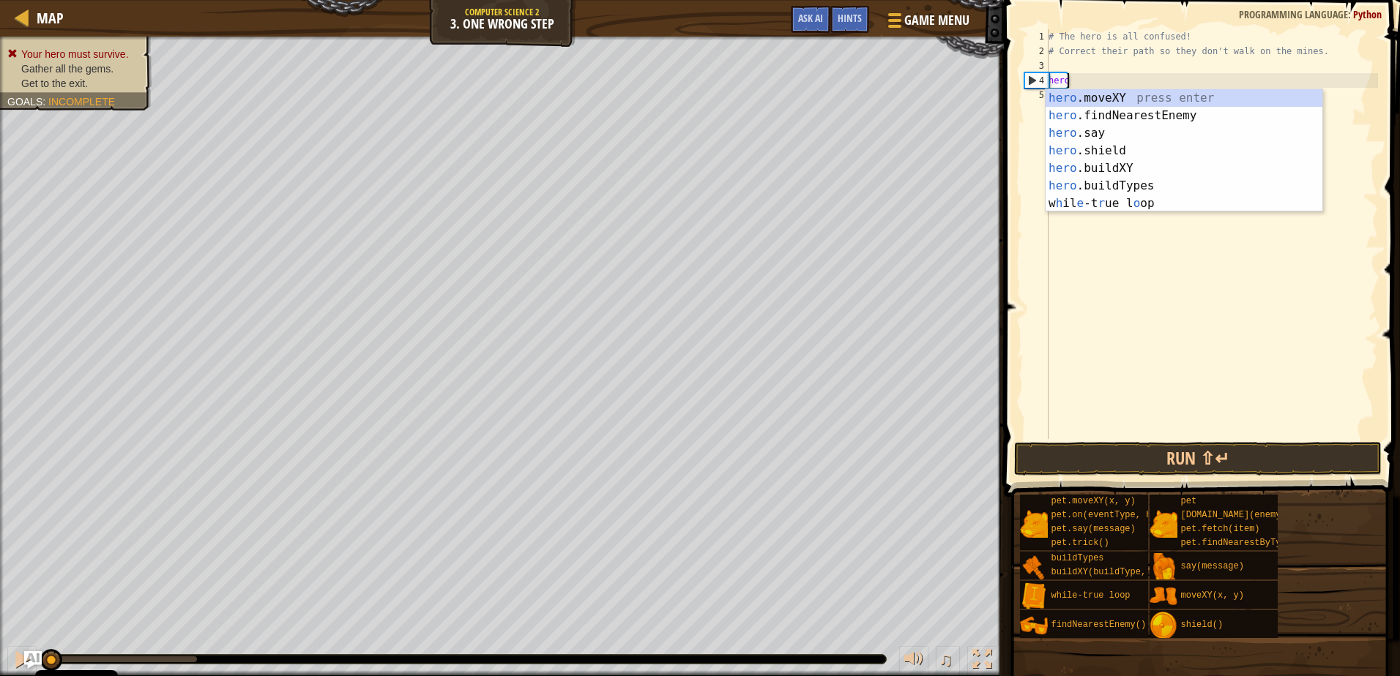
type textarea "h"
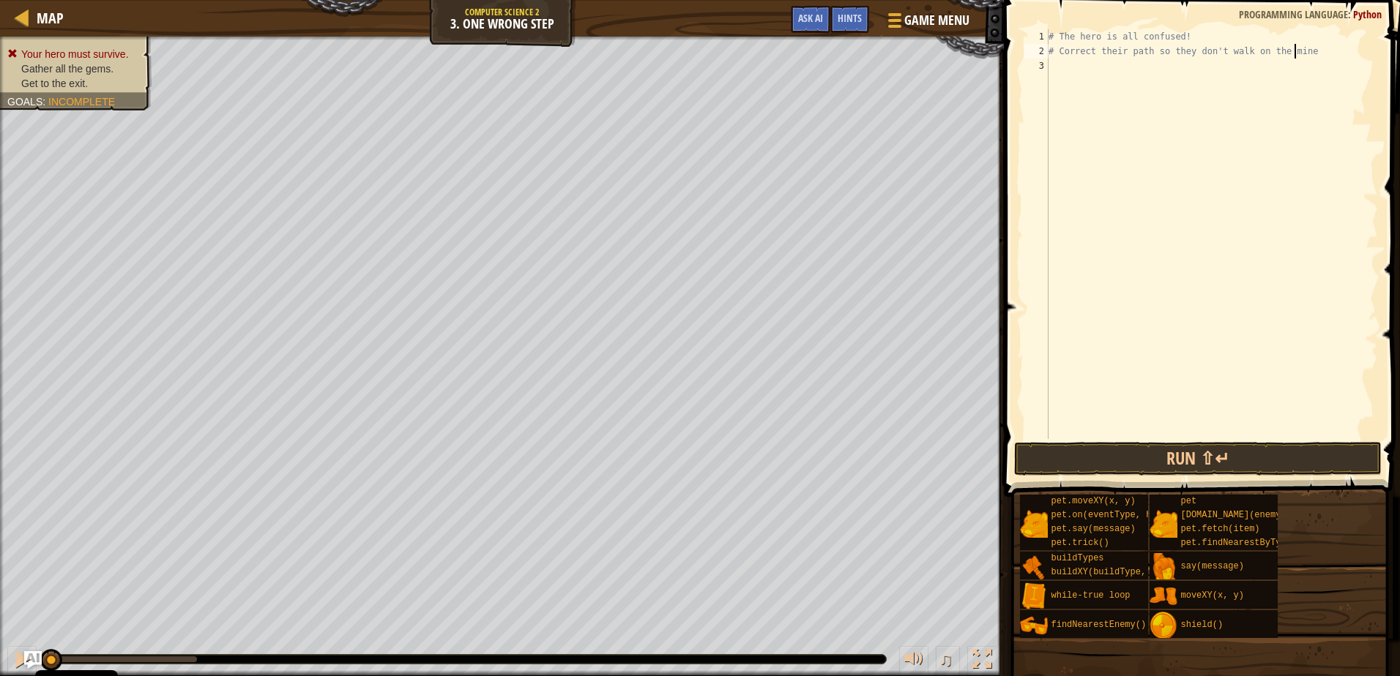
type textarea "# Correct their path so they don't walk on the"
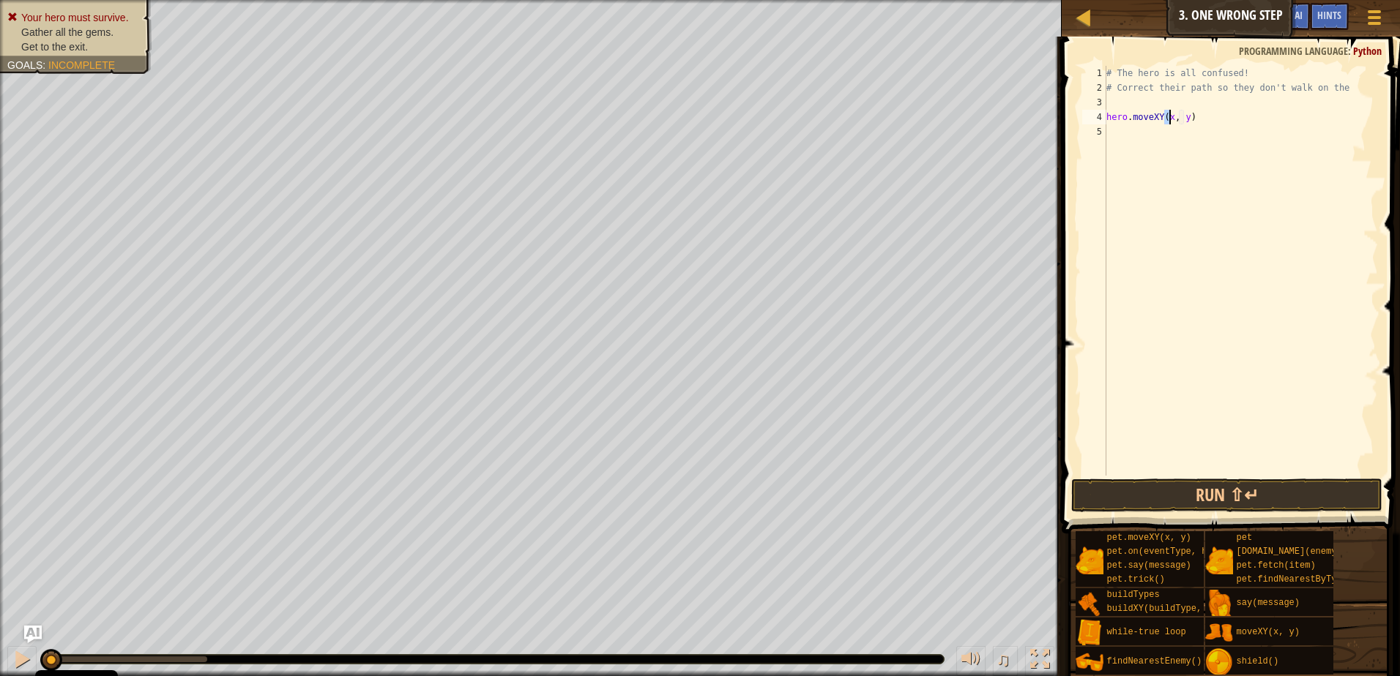
scroll to position [7, 5]
type textarea "hero.moveXY(11, 36)"
type textarea "hero.moveXY(35, 25)"
type textarea "hero.moveXY(40, 56)"
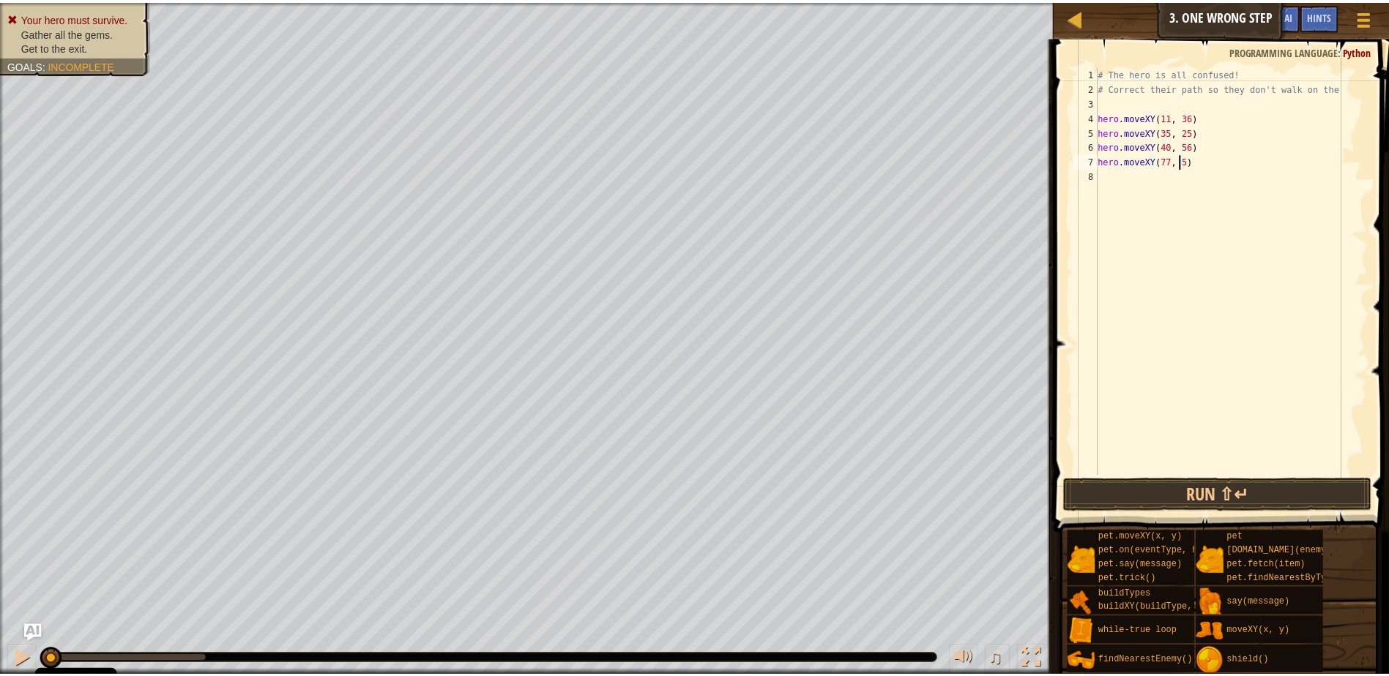
scroll to position [7, 7]
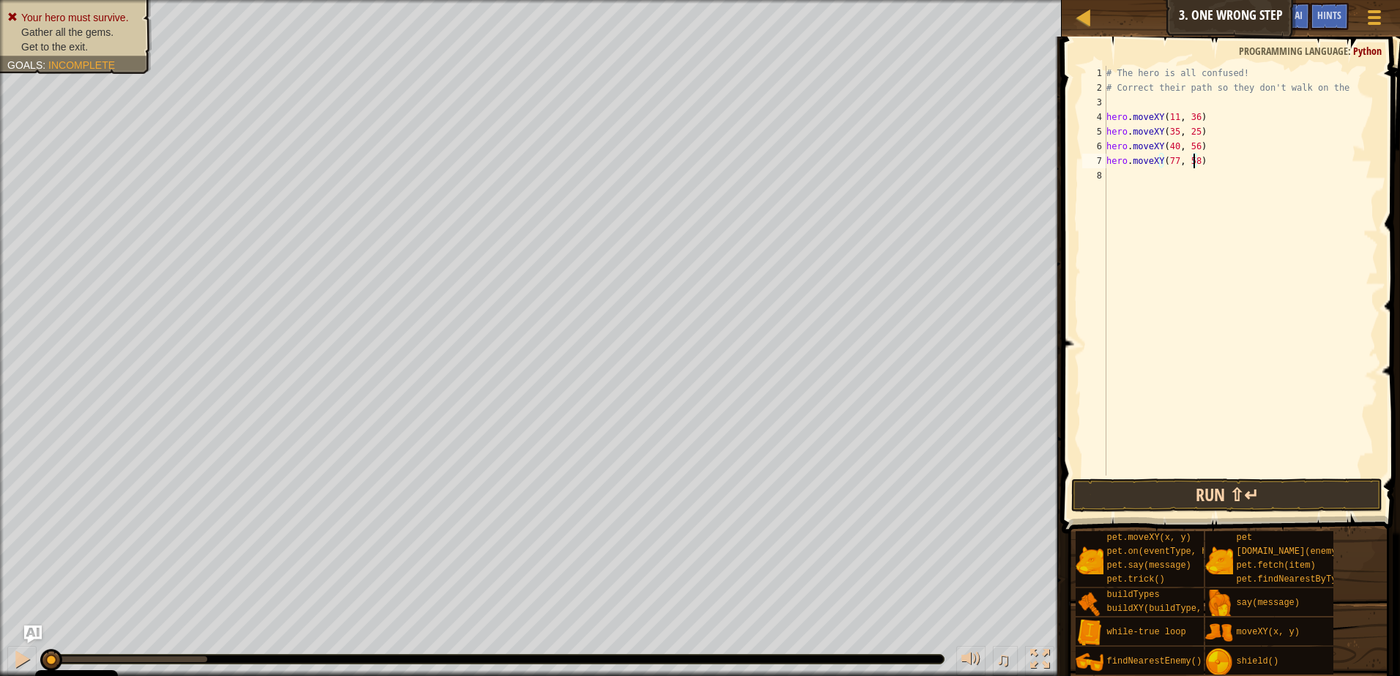
type textarea "hero.moveXY(77, 58)"
click at [1236, 490] on button "Run ⇧↵" at bounding box center [1226, 496] width 311 height 34
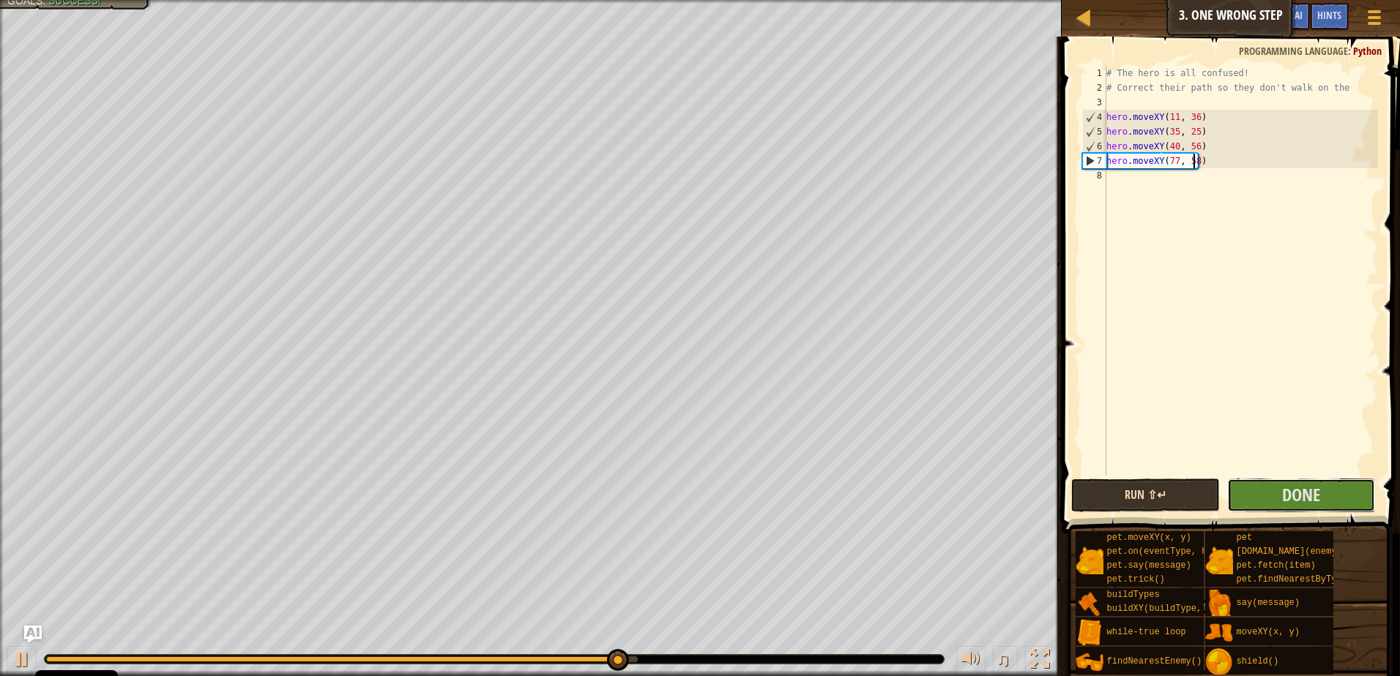
click at [1236, 490] on button "Done" at bounding box center [1301, 496] width 149 height 34
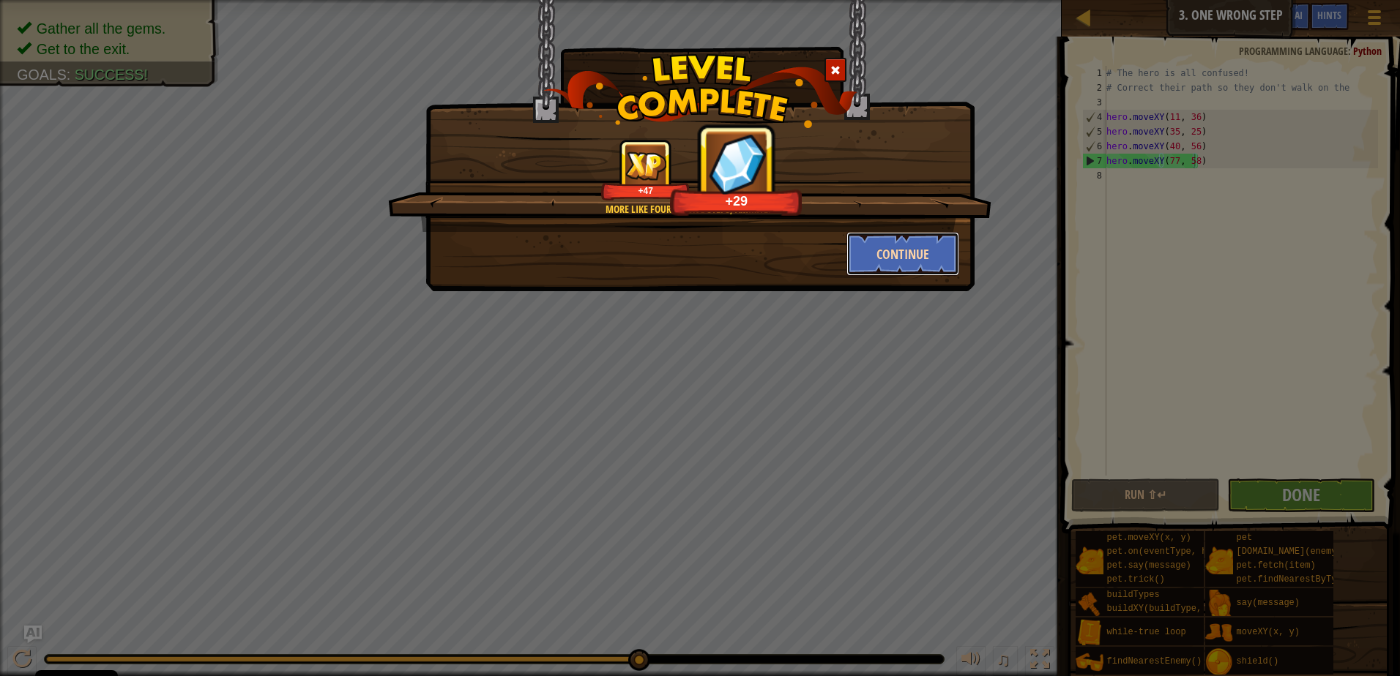
click at [887, 240] on button "Continue" at bounding box center [902, 254] width 113 height 44
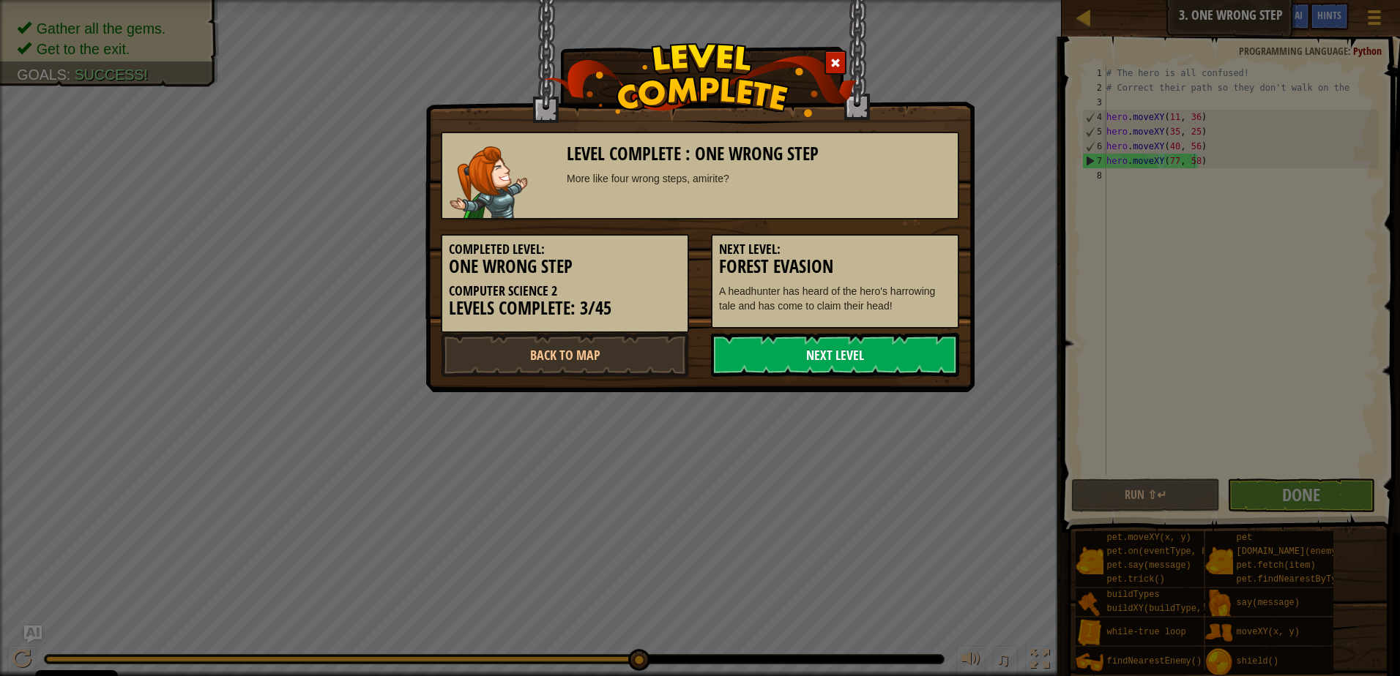
click at [831, 350] on link "Next Level" at bounding box center [835, 355] width 248 height 44
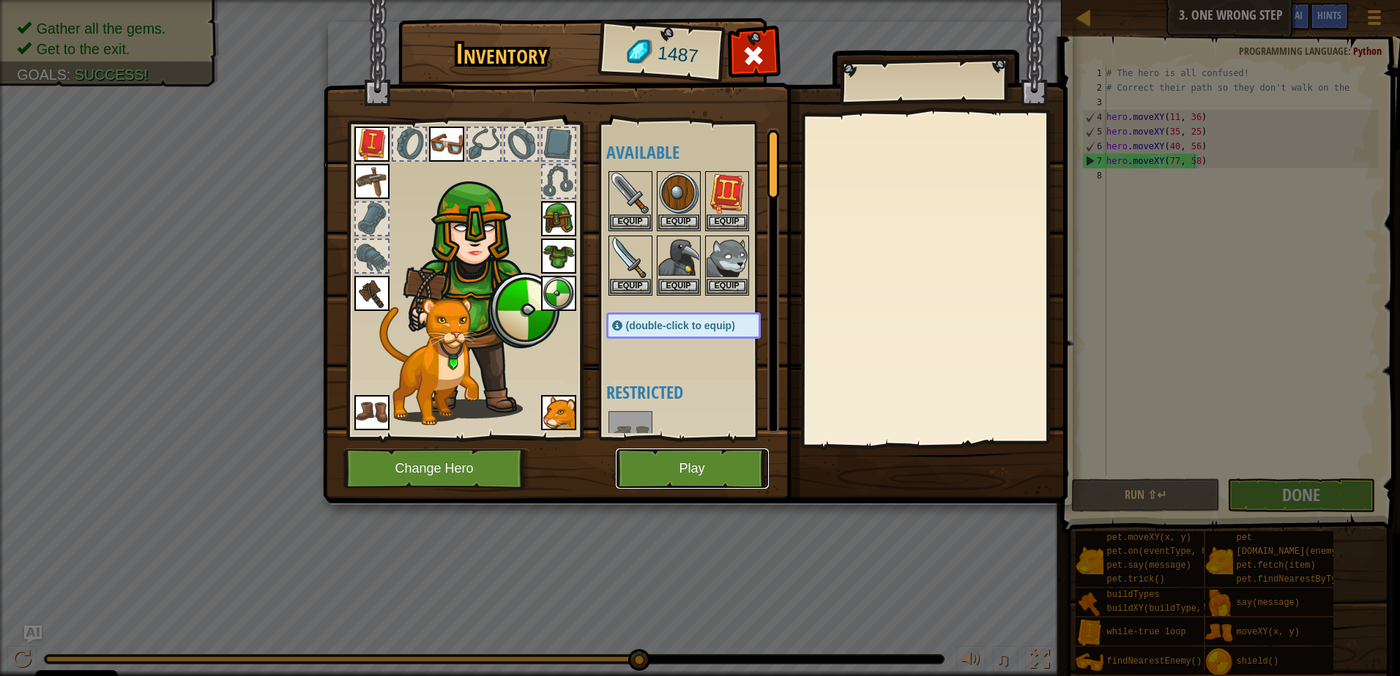
click at [681, 471] on button "Play" at bounding box center [692, 469] width 153 height 40
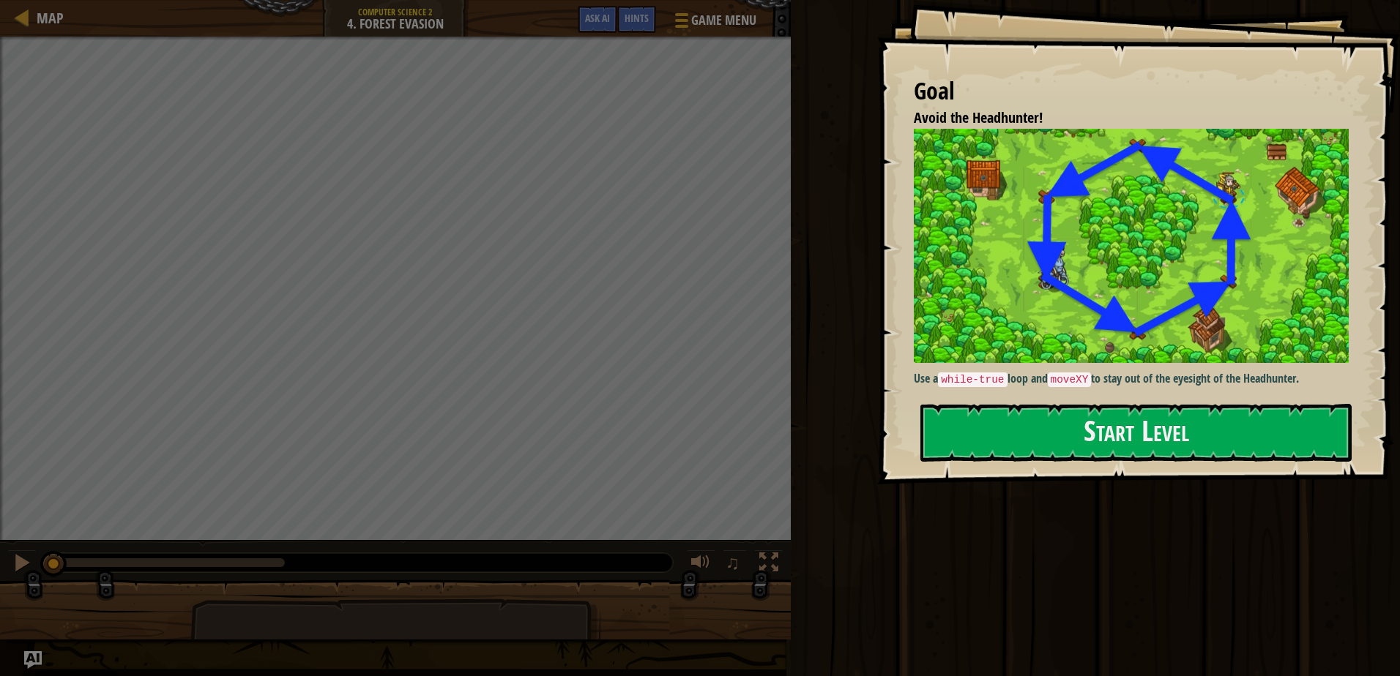
click at [888, 545] on div "Run ⇧↵ Submit Done" at bounding box center [1092, 334] width 613 height 669
click at [27, 19] on div at bounding box center [22, 17] width 18 height 18
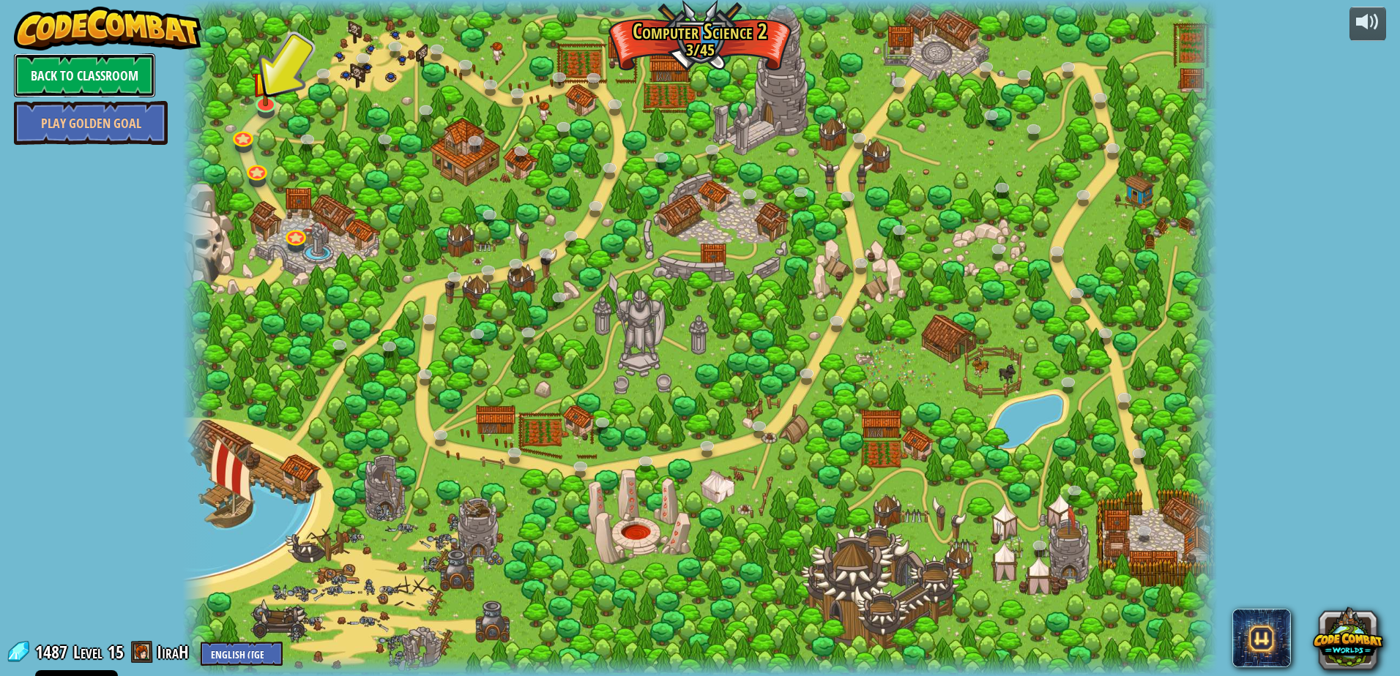
click at [65, 63] on link "Back to Classroom" at bounding box center [84, 75] width 141 height 44
